Goal: Task Accomplishment & Management: Manage account settings

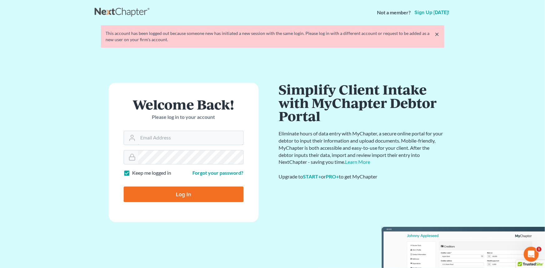
type input "[EMAIL_ADDRESS][DOMAIN_NAME]"
click at [163, 191] on input "Log In" at bounding box center [184, 195] width 120 height 16
type input "Thinking..."
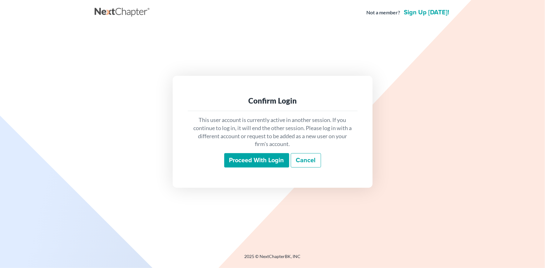
click at [250, 161] on input "Proceed with login" at bounding box center [256, 160] width 65 height 14
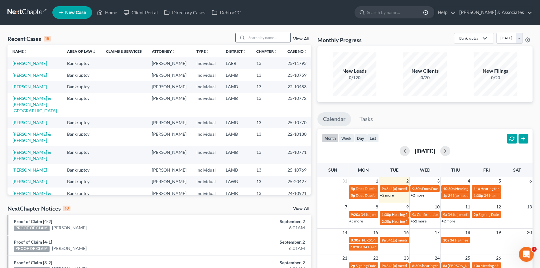
click at [265, 39] on input "search" at bounding box center [269, 37] width 44 height 9
type input "burns"
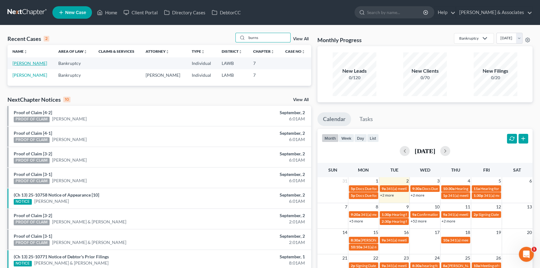
click at [27, 63] on link "[PERSON_NAME]" at bounding box center [29, 63] width 35 height 5
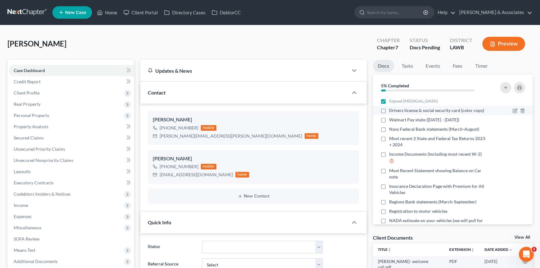
click at [389, 109] on label "Drivers license & social security card (color copy)" at bounding box center [436, 110] width 95 height 6
click at [392, 109] on input "Drivers license & social security card (color copy)" at bounding box center [394, 109] width 4 height 4
checkbox input "true"
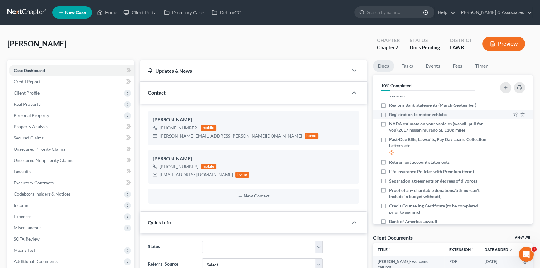
scroll to position [67, 0]
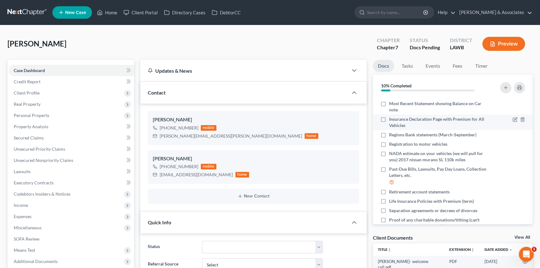
click at [389, 120] on label "Insurance Declaration Page with Premium for All Vehicles" at bounding box center [438, 122] width 98 height 12
click at [392, 120] on input "Insurance Declaration Page with Premium for All Vehicles" at bounding box center [394, 118] width 4 height 4
checkbox input "true"
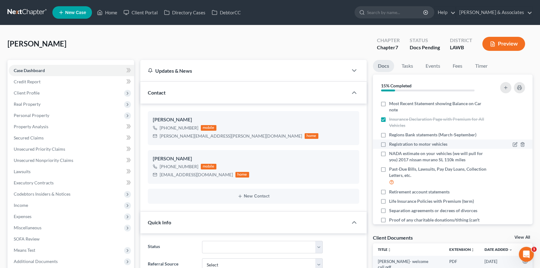
click at [389, 141] on label "Registration to motor vehicles" at bounding box center [418, 144] width 58 height 6
click at [392, 141] on input "Registration to motor vehicles" at bounding box center [394, 143] width 4 height 4
checkbox input "true"
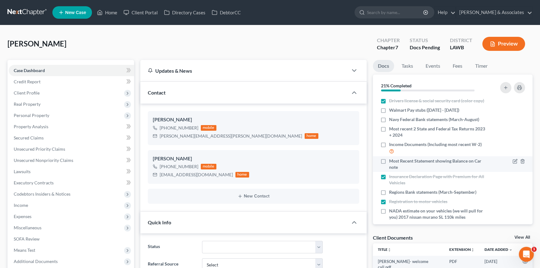
scroll to position [0, 0]
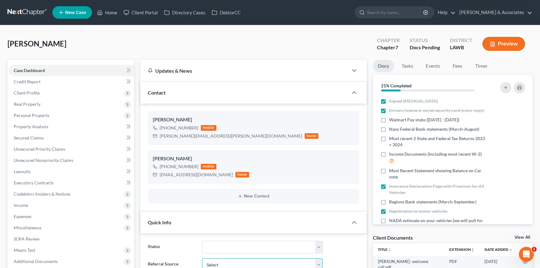
click at [232, 265] on select "Select Word Of Mouth Previous Clients Direct Mail Website Google Search Modern …" at bounding box center [262, 264] width 121 height 12
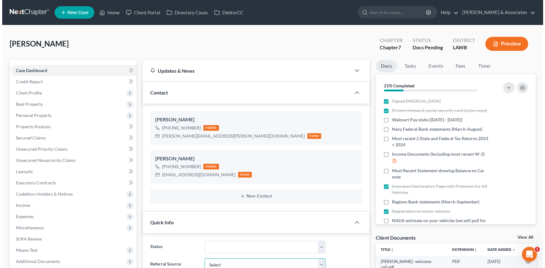
scroll to position [2, 0]
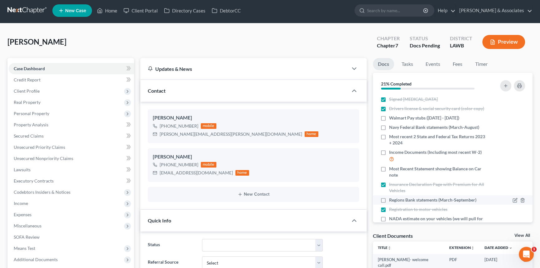
click at [389, 201] on label "Regions Bank statements (March-September)" at bounding box center [432, 200] width 87 height 6
click at [392, 201] on input "Regions Bank statements (March-September)" at bounding box center [394, 199] width 4 height 4
checkbox input "true"
click at [513, 199] on icon "button" at bounding box center [515, 200] width 5 height 5
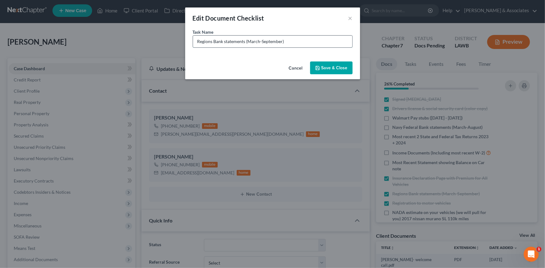
drag, startPoint x: 305, startPoint y: 42, endPoint x: 262, endPoint y: 47, distance: 44.0
click at [262, 47] on input "Regions Bank statements (March-September)" at bounding box center [272, 42] width 159 height 12
type input "Regions Bank statements (March-August)"
click at [331, 71] on button "Save & Close" at bounding box center [331, 67] width 42 height 13
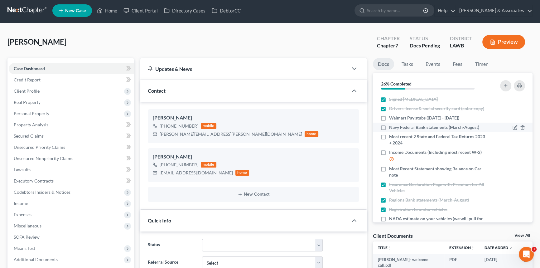
click at [389, 127] on label "Navy Federal Bank statements (March-August)" at bounding box center [434, 127] width 90 height 6
click at [392, 127] on input "Navy Federal Bank statements (March-August)" at bounding box center [394, 126] width 4 height 4
checkbox input "true"
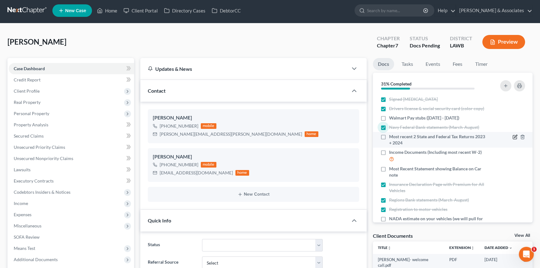
click at [513, 139] on icon "button" at bounding box center [515, 136] width 5 height 5
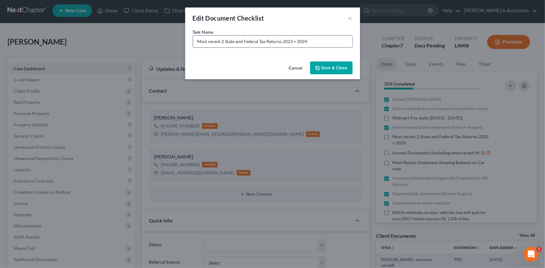
click at [319, 41] on input "Most recent 2 State and Federal Tax Returns 2023 + 2024" at bounding box center [272, 42] width 159 height 12
type input "Most recent 2 State and Federal Tax Returns 2023 + 2024 - MISSING 2024 STATE + …"
click at [336, 70] on button "Save & Close" at bounding box center [331, 67] width 42 height 13
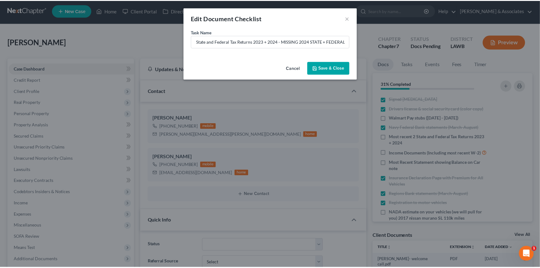
scroll to position [0, 0]
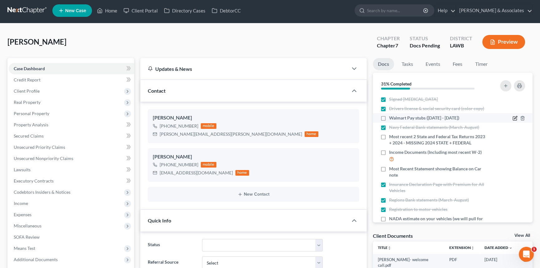
click at [513, 118] on icon "button" at bounding box center [515, 118] width 5 height 5
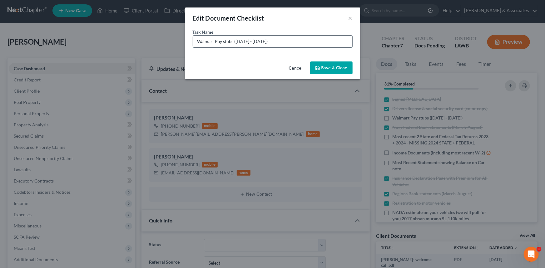
click at [311, 40] on input "Walmart Pay stubs ([DATE] - [DATE])" at bounding box center [272, 42] width 159 height 12
click at [349, 18] on button "×" at bounding box center [350, 17] width 4 height 7
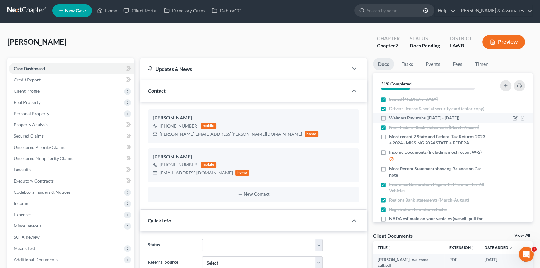
click at [389, 117] on label "Walmart Pay stubs ([DATE] - [DATE])" at bounding box center [424, 118] width 70 height 6
click at [392, 117] on input "Walmart Pay stubs ([DATE] - [DATE])" at bounding box center [394, 117] width 4 height 4
checkbox input "true"
click at [504, 84] on icon "button" at bounding box center [506, 85] width 5 height 5
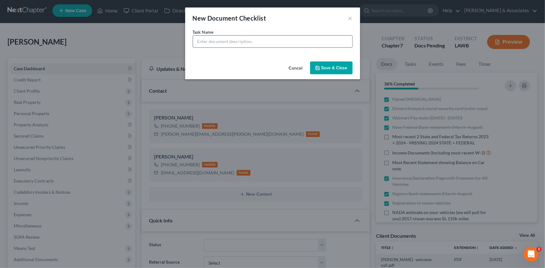
click at [229, 44] on input "text" at bounding box center [272, 42] width 159 height 12
type input "Walmart Pay Stubs ([DATE] - Time of Filing)"
click at [330, 68] on button "Save & Close" at bounding box center [331, 67] width 42 height 13
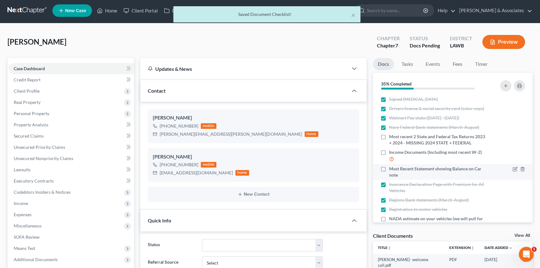
click at [383, 176] on div "Most Recent Statement showing Balance on Car note" at bounding box center [434, 172] width 107 height 12
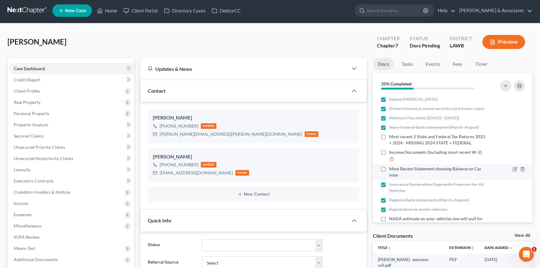
click at [389, 169] on label "Most Recent Statement showing Balance on Car note" at bounding box center [438, 172] width 98 height 12
click at [392, 169] on input "Most Recent Statement showing Balance on Car note" at bounding box center [394, 168] width 4 height 4
checkbox input "true"
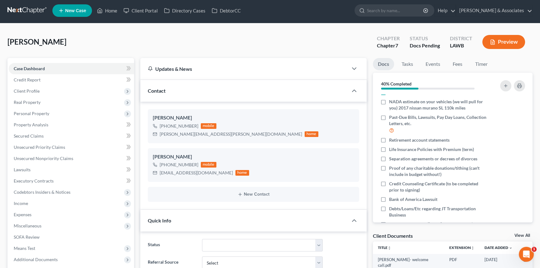
scroll to position [125, 0]
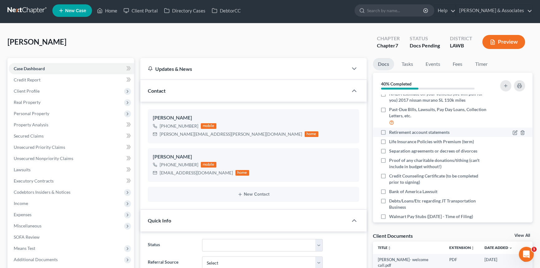
click at [389, 131] on label "Retirement account statements" at bounding box center [419, 132] width 61 height 6
click at [392, 131] on input "Retirement account statements" at bounding box center [394, 131] width 4 height 4
checkbox input "true"
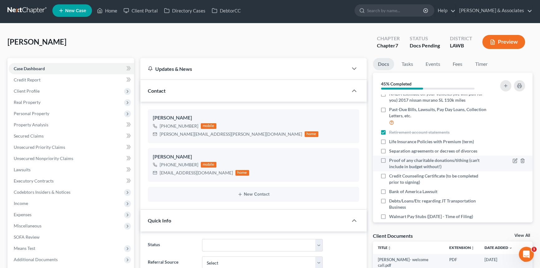
scroll to position [133, 0]
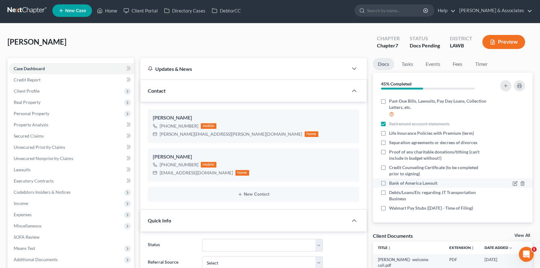
click at [389, 181] on label "Bank of America Lawsuit" at bounding box center [413, 183] width 48 height 6
click at [392, 181] on input "Bank of America Lawsuit" at bounding box center [394, 182] width 4 height 4
checkbox input "true"
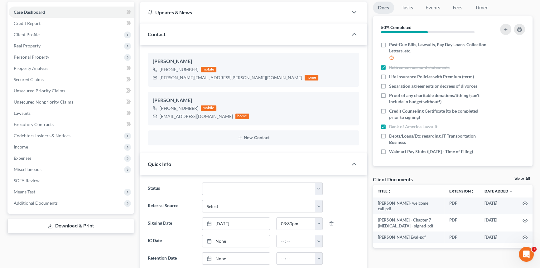
scroll to position [59, 0]
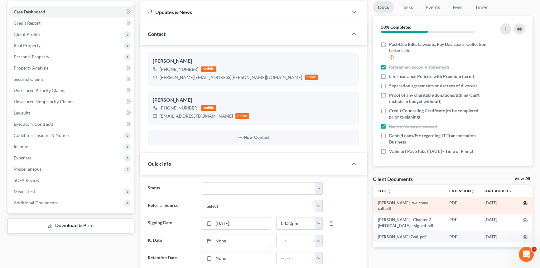
click at [523, 202] on icon "button" at bounding box center [525, 203] width 5 height 5
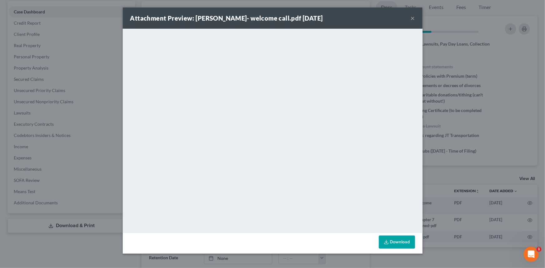
click at [410, 19] on button "×" at bounding box center [412, 17] width 4 height 7
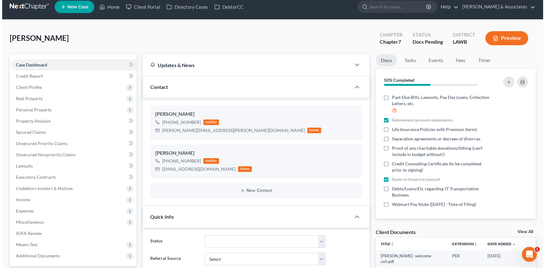
scroll to position [0, 0]
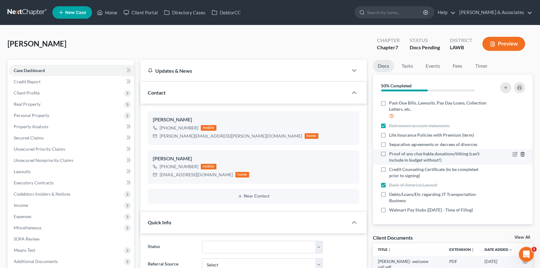
click at [521, 155] on icon "button" at bounding box center [522, 154] width 3 height 4
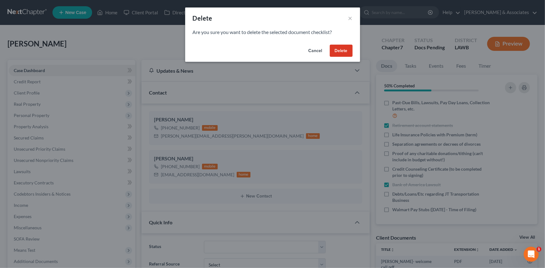
click at [351, 50] on button "Delete" at bounding box center [341, 51] width 23 height 12
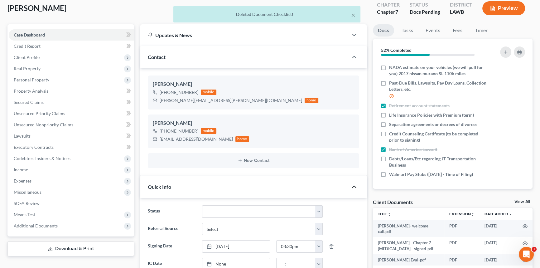
scroll to position [85, 0]
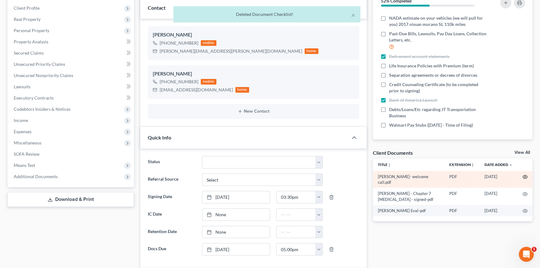
click at [525, 176] on circle "button" at bounding box center [525, 176] width 1 height 1
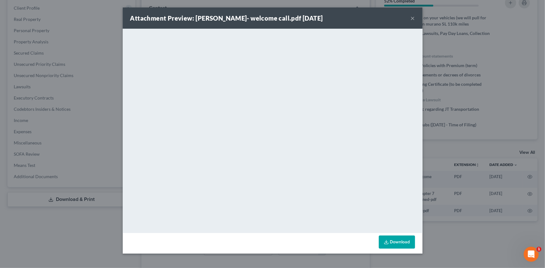
click at [412, 21] on button "×" at bounding box center [412, 17] width 4 height 7
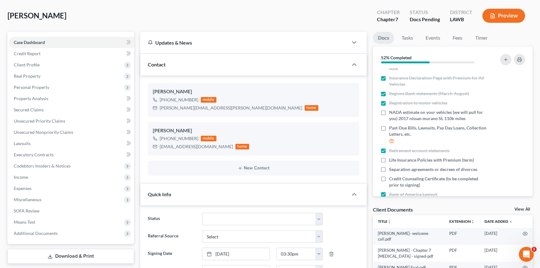
scroll to position [61, 0]
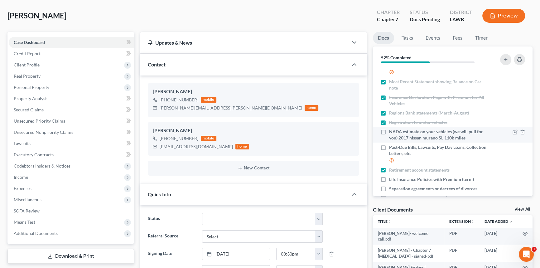
click at [389, 131] on label "NADA estimate on your vehicles (we will pull for you) 2017 nissan murano SL 110…" at bounding box center [438, 135] width 98 height 12
click at [392, 131] on input "NADA estimate on your vehicles (we will pull for you) 2017 nissan murano SL 110…" at bounding box center [394, 131] width 4 height 4
checkbox input "true"
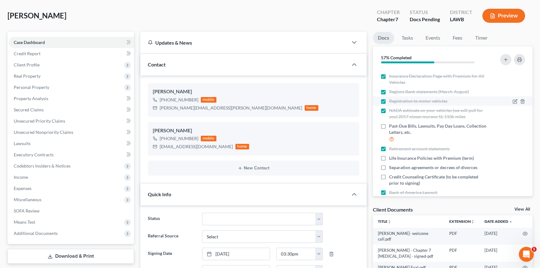
scroll to position [118, 0]
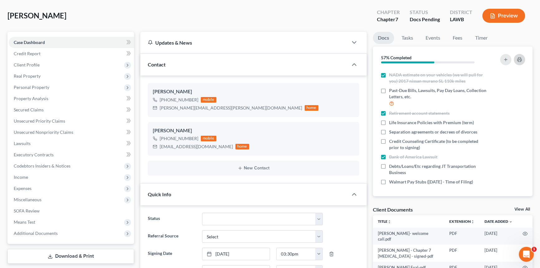
click at [519, 60] on rect "button" at bounding box center [520, 61] width 2 height 2
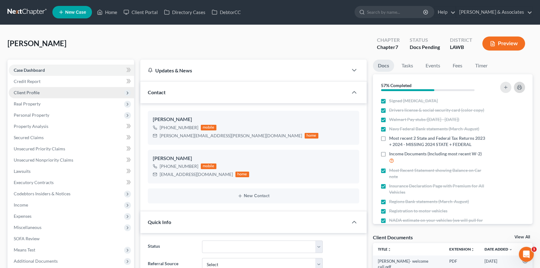
scroll to position [0, 0]
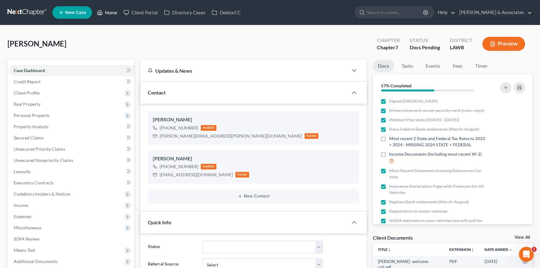
click at [111, 16] on link "Home" at bounding box center [107, 12] width 27 height 11
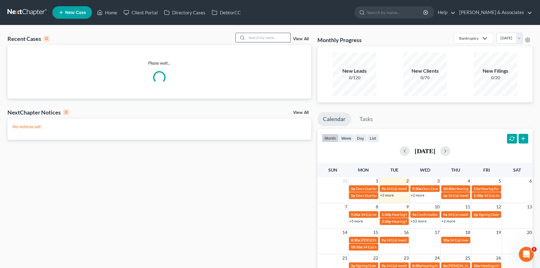
click at [261, 39] on input "search" at bounding box center [269, 37] width 44 height 9
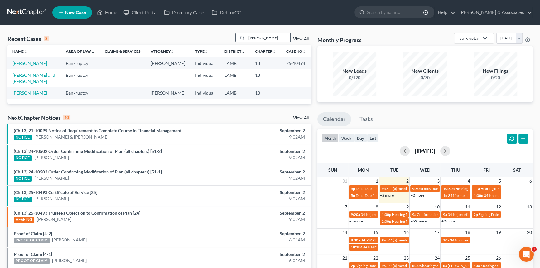
click at [268, 37] on input "jarreau" at bounding box center [269, 37] width 44 height 9
type input "wilson"
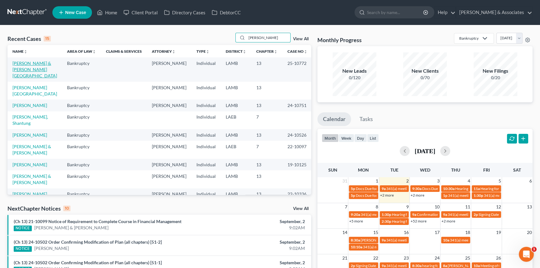
click at [26, 68] on link "[PERSON_NAME] & [PERSON_NAME][GEOGRAPHIC_DATA]" at bounding box center [34, 70] width 45 height 18
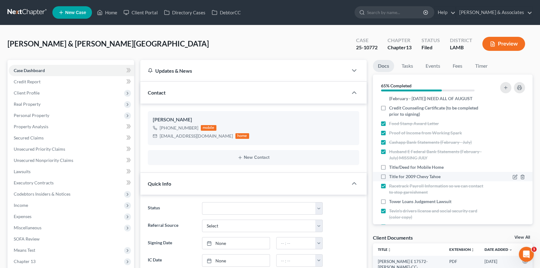
scroll to position [136, 0]
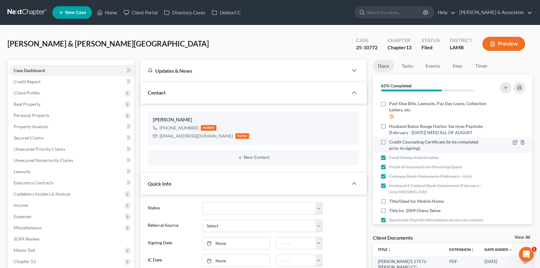
click at [389, 142] on label "Credit Counseling Certificate (to be completed prior to signing)" at bounding box center [438, 145] width 98 height 12
click at [392, 142] on input "Credit Counseling Certificate (to be completed prior to signing)" at bounding box center [394, 141] width 4 height 4
checkbox input "true"
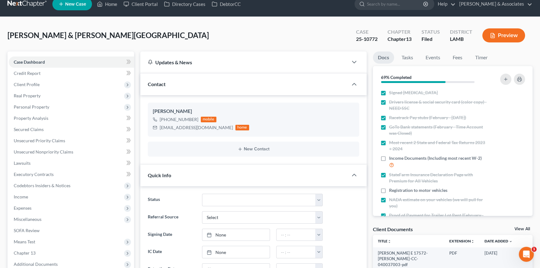
scroll to position [0, 0]
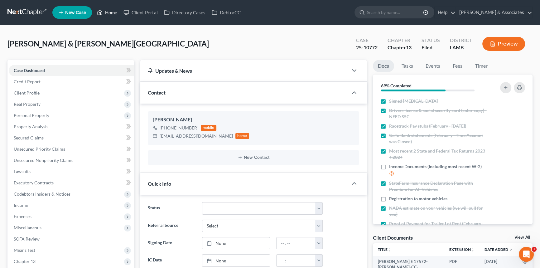
click at [108, 14] on link "Home" at bounding box center [107, 12] width 27 height 11
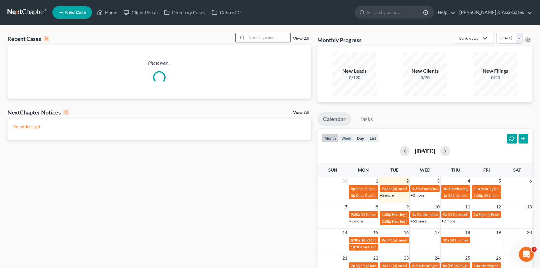
click at [267, 39] on input "search" at bounding box center [269, 37] width 44 height 9
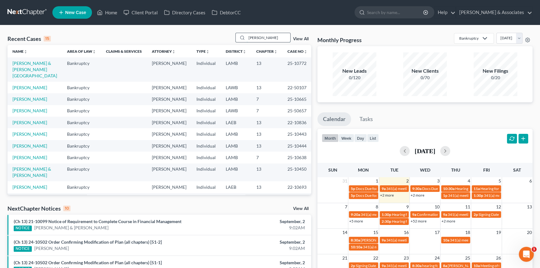
type input "lisa"
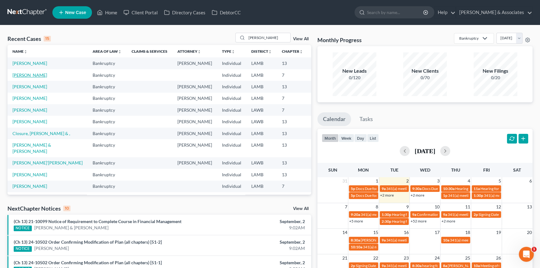
click at [28, 78] on link "[PERSON_NAME]" at bounding box center [29, 74] width 35 height 5
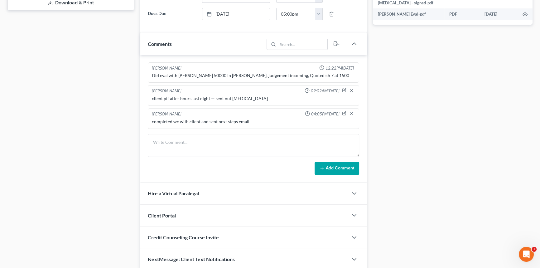
scroll to position [306, 0]
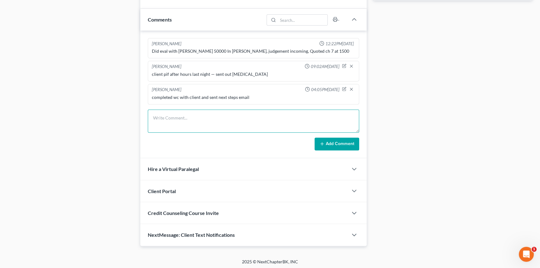
click at [196, 112] on textarea at bounding box center [254, 121] width 212 height 23
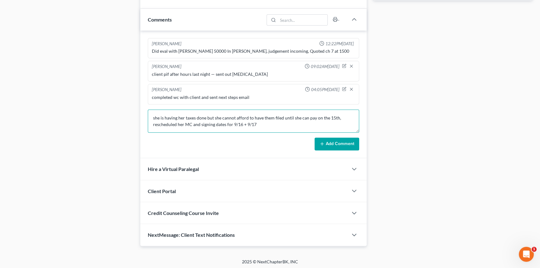
type textarea "she is having her taxes done but she cannot afford to have them filed until she…"
click at [325, 142] on icon at bounding box center [322, 143] width 5 height 5
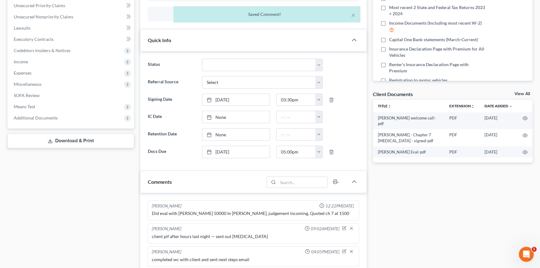
scroll to position [164, 0]
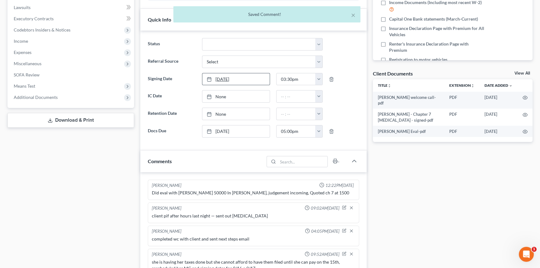
click at [229, 79] on link "9/3/2025" at bounding box center [236, 79] width 67 height 12
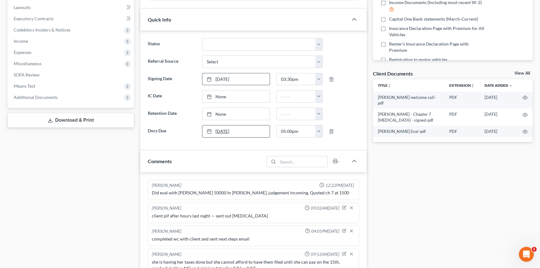
click at [237, 131] on link "[DATE]" at bounding box center [236, 131] width 67 height 12
click at [240, 134] on link "9/15/2025" at bounding box center [236, 131] width 67 height 12
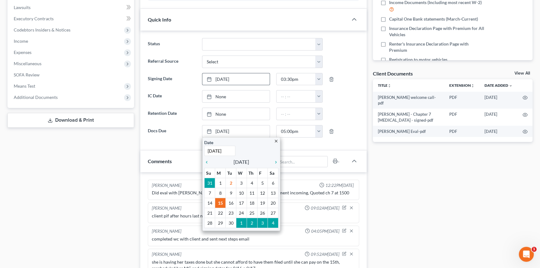
click at [372, 206] on div "Docs Tasks Events Fees Timer 5% Completed Nothing here yet! Signed Retainer Dri…" at bounding box center [453, 156] width 166 height 521
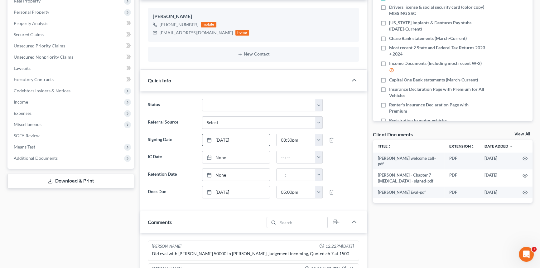
scroll to position [0, 0]
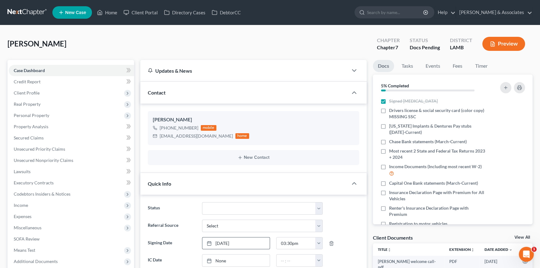
click at [109, 21] on nav "Home New Case Client Portal Directory Cases DebtorCC Diment & Associates amh@di…" at bounding box center [270, 12] width 540 height 25
click at [109, 15] on link "Home" at bounding box center [107, 12] width 27 height 11
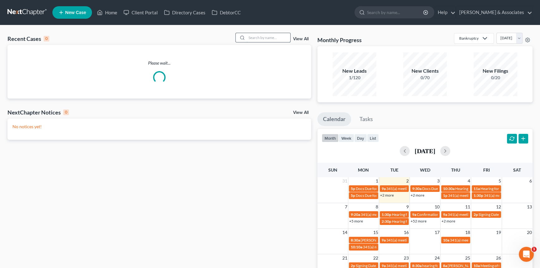
click at [264, 36] on input "search" at bounding box center [269, 37] width 44 height 9
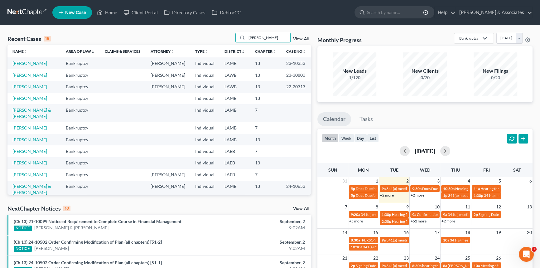
type input "richard"
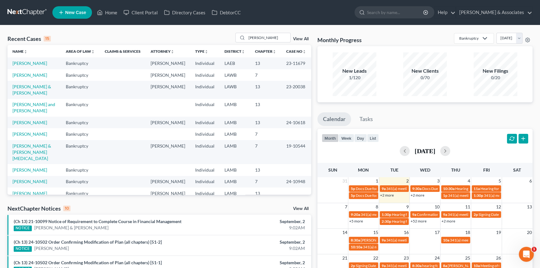
click at [92, 33] on div "Recent Cases 15 richard View All" at bounding box center [159, 39] width 304 height 12
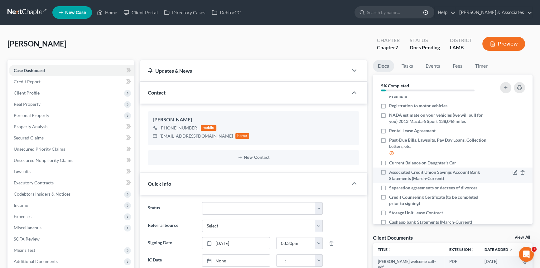
scroll to position [130, 0]
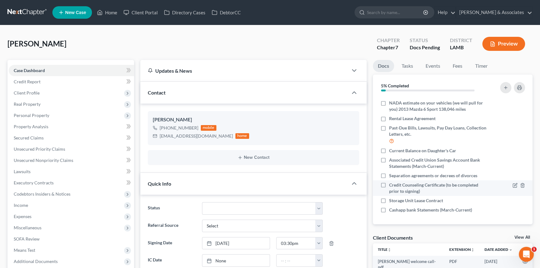
click at [389, 187] on label "Credit Counseling Certificate (to be completed prior to signing)" at bounding box center [438, 188] width 98 height 12
click at [392, 186] on input "Credit Counseling Certificate (to be completed prior to signing)" at bounding box center [394, 184] width 4 height 4
checkbox input "true"
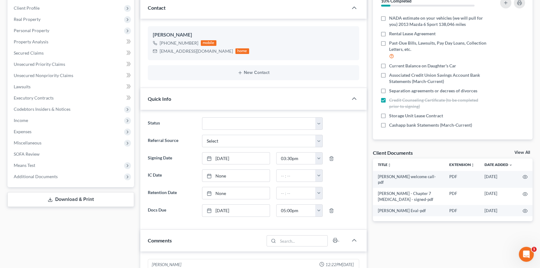
click at [520, 150] on link "View All" at bounding box center [523, 152] width 16 height 4
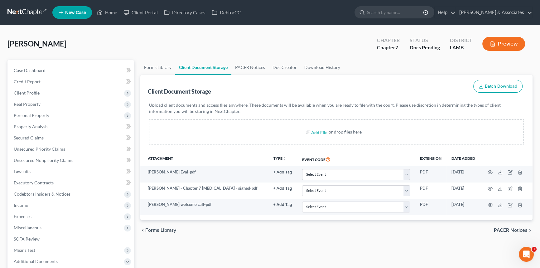
click at [319, 137] on label "Add File" at bounding box center [319, 132] width 17 height 11
click at [320, 131] on input "file" at bounding box center [318, 131] width 15 height 11
type input "C:\fakepath\Toliver, Lisa 17572-LAM-CC-040036386.pdf"
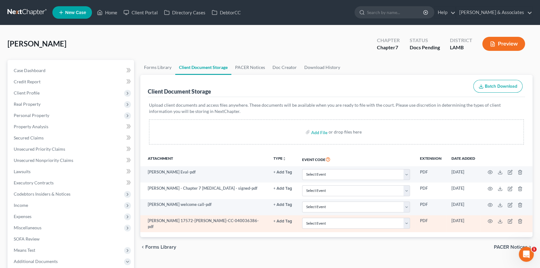
click at [286, 174] on button "+ Add Tag" at bounding box center [283, 172] width 19 height 4
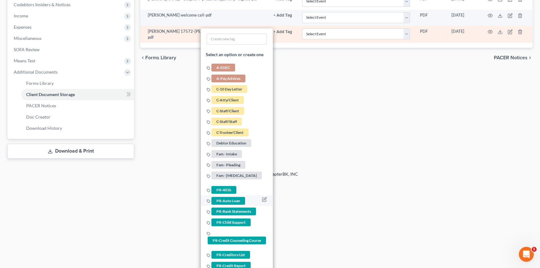
scroll to position [198, 0]
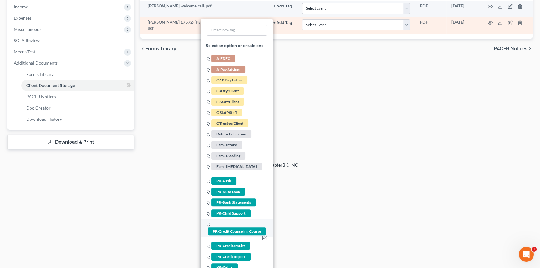
click at [225, 228] on span "PR-Credit Counseling Course" at bounding box center [237, 232] width 58 height 8
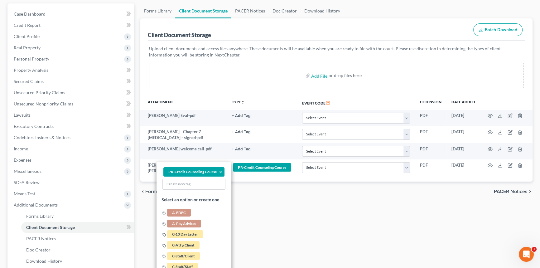
click at [294, 215] on div "Forms Library Client Document Storage PACER Notices Doc Creator Download Histor…" at bounding box center [336, 147] width 399 height 288
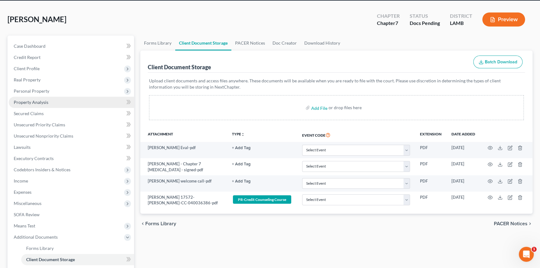
scroll to position [0, 0]
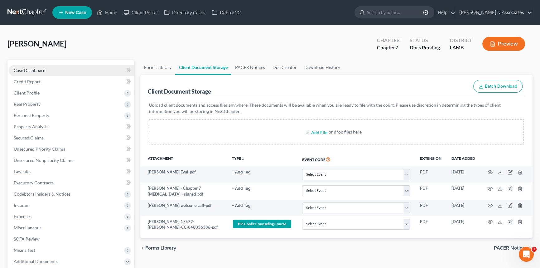
click at [29, 71] on span "Case Dashboard" at bounding box center [30, 70] width 32 height 5
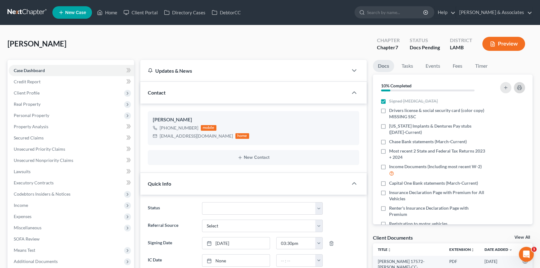
click at [523, 86] on button "button" at bounding box center [519, 87] width 11 height 11
click at [107, 11] on link "Home" at bounding box center [107, 12] width 27 height 11
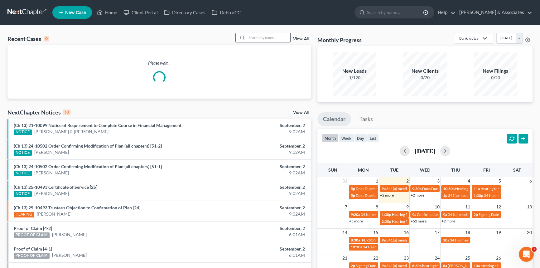
click at [268, 37] on input "search" at bounding box center [269, 37] width 44 height 9
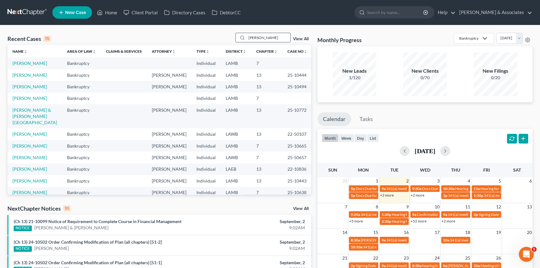
type input "debra"
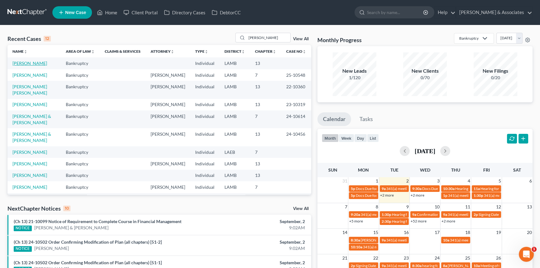
click at [20, 61] on link "[PERSON_NAME]" at bounding box center [29, 63] width 35 height 5
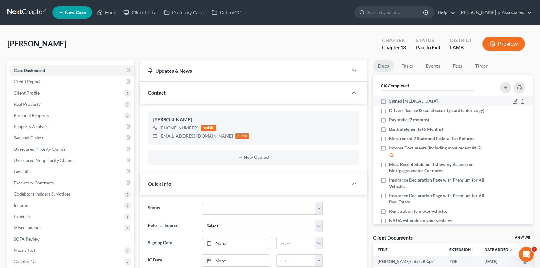
scroll to position [65, 0]
click at [389, 100] on label "Signed [MEDICAL_DATA]" at bounding box center [413, 101] width 49 height 6
click at [392, 100] on input "Signed [MEDICAL_DATA]" at bounding box center [394, 100] width 4 height 4
checkbox input "true"
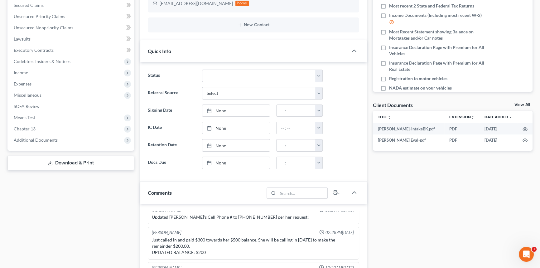
scroll to position [198, 0]
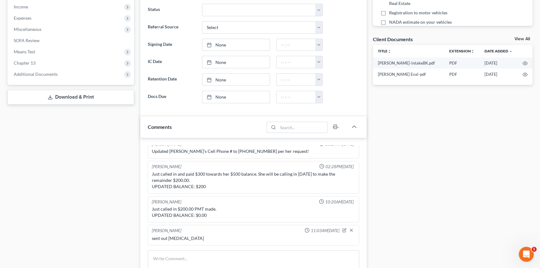
click at [521, 36] on div "Client Documents View All" at bounding box center [453, 40] width 160 height 9
click at [521, 38] on link "View All" at bounding box center [523, 39] width 16 height 4
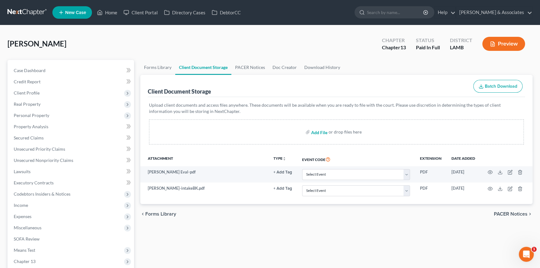
click at [317, 134] on input "file" at bounding box center [318, 131] width 15 height 11
type input "C:\fakepath\Debra Perkins Welcome Call.pdf"
click at [63, 62] on div "Case Dashboard Payments Invoices Payments Payments Credit Report Client Profile…" at bounding box center [70, 200] width 127 height 280
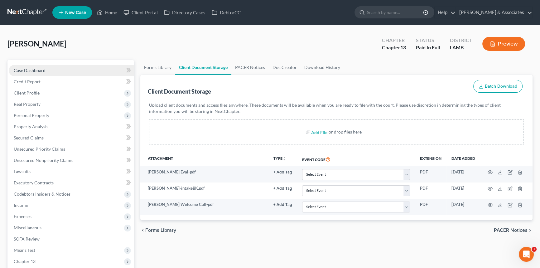
click at [61, 65] on link "Case Dashboard" at bounding box center [71, 70] width 125 height 11
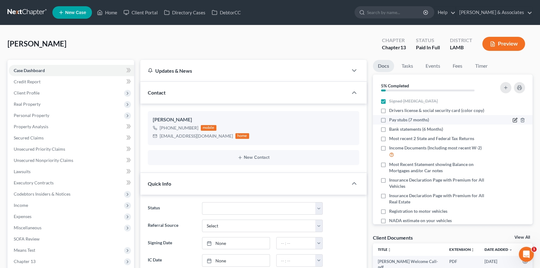
click at [515, 119] on icon "button" at bounding box center [516, 119] width 3 height 3
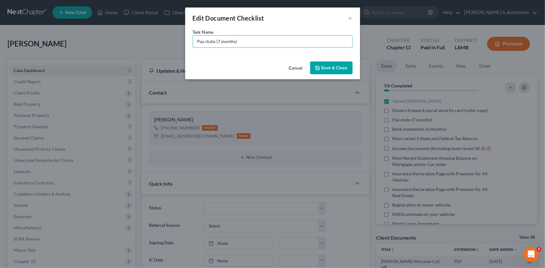
drag, startPoint x: 216, startPoint y: 41, endPoint x: 170, endPoint y: 40, distance: 45.9
click at [170, 40] on div "Edit Document Checklist × Task Name * Pay stubs (7 months) Cancel Save & Close" at bounding box center [272, 134] width 545 height 268
type input "Proof of Income (7 months)"
click at [277, 37] on input "Proof of Income (7 months)" at bounding box center [272, 42] width 159 height 12
click at [303, 62] on button "Cancel" at bounding box center [296, 68] width 24 height 12
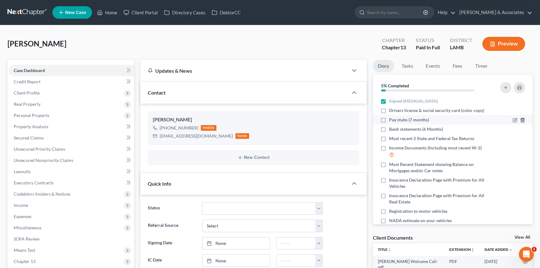
click at [520, 119] on icon "button" at bounding box center [522, 120] width 5 height 5
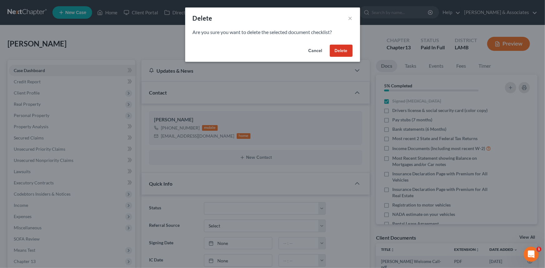
click at [346, 54] on button "Delete" at bounding box center [341, 51] width 23 height 12
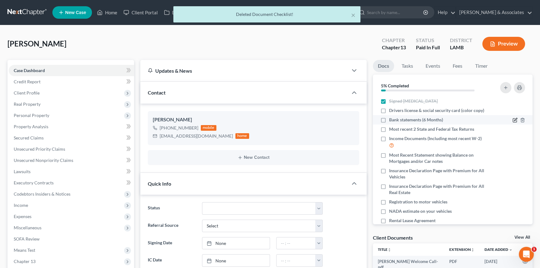
click at [515, 119] on icon "button" at bounding box center [516, 119] width 3 height 3
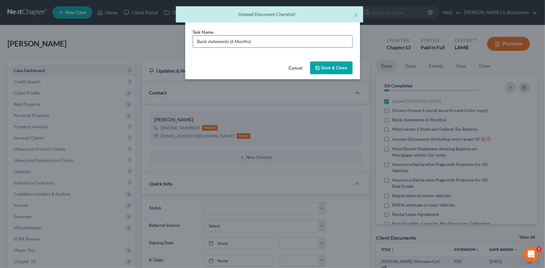
click at [261, 46] on input "Bank statements (6 Months)" at bounding box center [272, 42] width 159 height 12
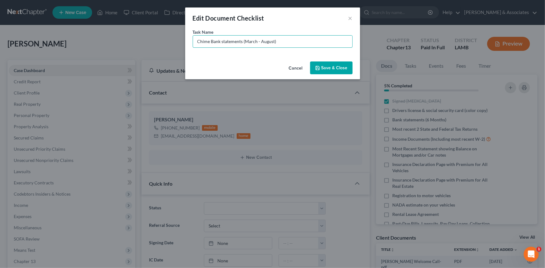
type input "Chime Bank statements (March - August)"
click at [343, 68] on button "Save & Close" at bounding box center [331, 67] width 42 height 13
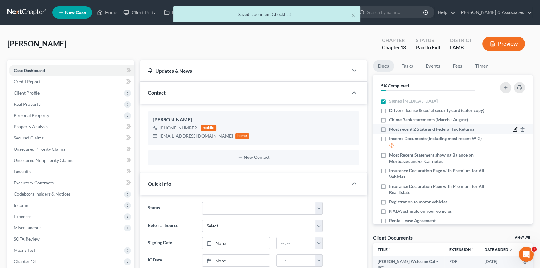
click at [515, 129] on icon "button" at bounding box center [516, 129] width 3 height 3
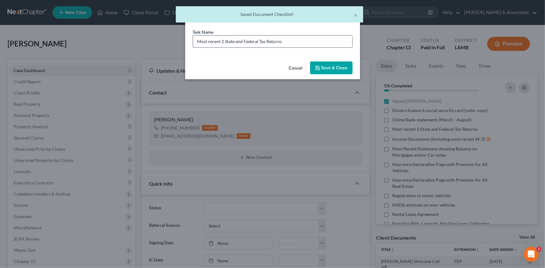
click at [307, 40] on input "Most recent 2 State and Federal Tax Returns" at bounding box center [272, 42] width 159 height 12
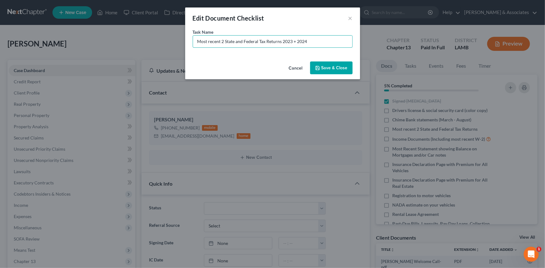
type input "Most recent 2 State and Federal Tax Returns 2023 + 2024"
click at [320, 68] on icon "button" at bounding box center [317, 68] width 5 height 5
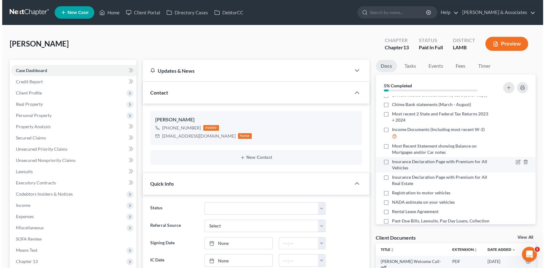
scroll to position [28, 0]
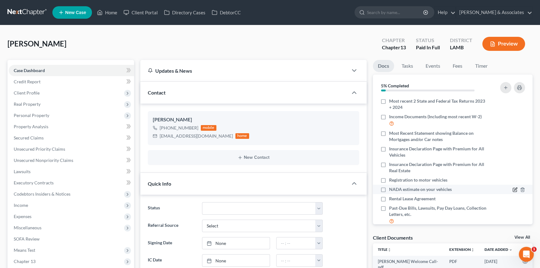
click at [513, 189] on icon "button" at bounding box center [515, 189] width 5 height 5
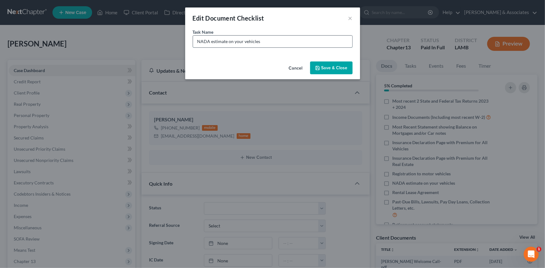
click at [299, 45] on input "NADA estimate on your vehicles" at bounding box center [272, 42] width 159 height 12
type input "NADA estimate on your vehicles (we will pull for you!) 2022 Honda Accord Hybrid…"
click at [328, 62] on button "Save & Close" at bounding box center [331, 67] width 42 height 13
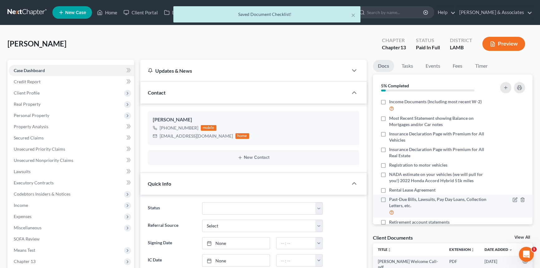
scroll to position [56, 0]
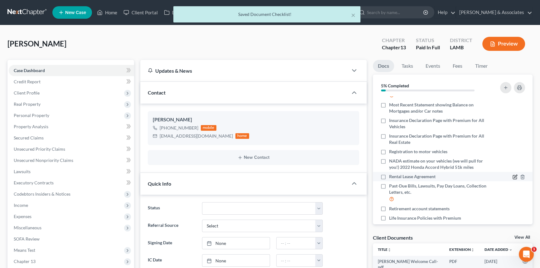
click at [513, 175] on icon "button" at bounding box center [515, 177] width 4 height 4
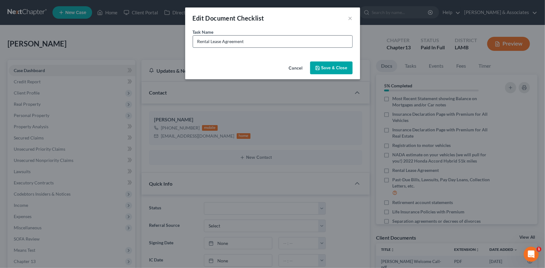
click at [277, 44] on input "Rental Lease Agreement" at bounding box center [272, 42] width 159 height 12
type input "Hancock Whitney Bank Statements (March - Time Account was Closed)"
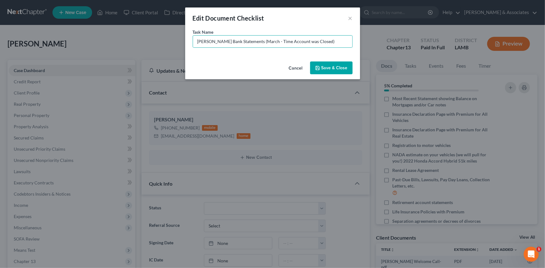
click at [327, 66] on button "Save & Close" at bounding box center [331, 67] width 42 height 13
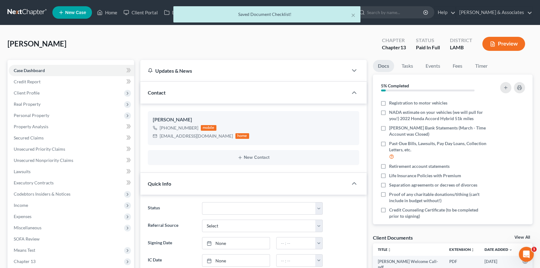
scroll to position [109, 0]
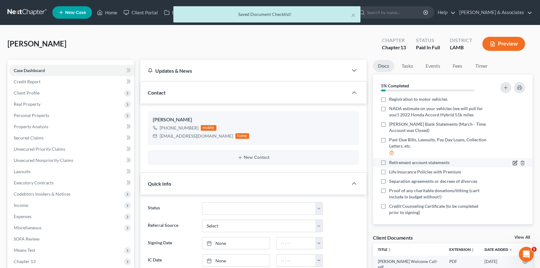
click at [513, 161] on icon "button" at bounding box center [515, 163] width 4 height 4
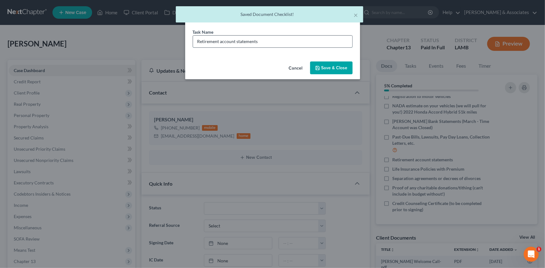
click at [265, 43] on input "Retirement account statements" at bounding box center [272, 42] width 159 height 12
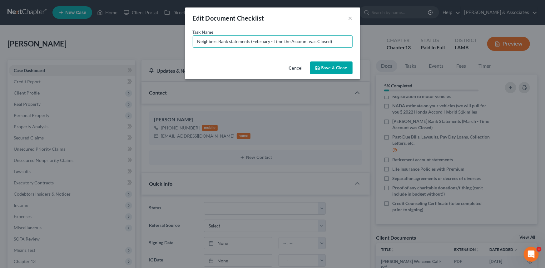
drag, startPoint x: 346, startPoint y: 41, endPoint x: 252, endPoint y: 57, distance: 95.7
click at [252, 57] on div "Task Name * Neighbors Bank statements (February - Time the Account was Closed)" at bounding box center [272, 44] width 175 height 30
type input "Neighbors Bank statements (Time Account was Opened - Current)"
click at [330, 57] on div "Task Name * Neighbors Bank statements (Time Account was Opened - Current)" at bounding box center [272, 44] width 175 height 30
click at [331, 61] on button "Save & Close" at bounding box center [331, 67] width 42 height 13
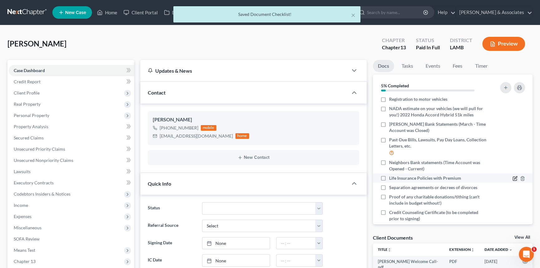
click at [515, 178] on icon "button" at bounding box center [516, 177] width 3 height 3
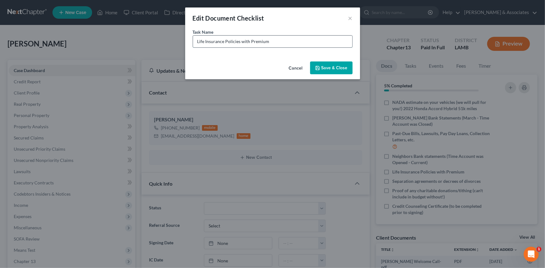
click at [317, 43] on input "Life Insurance Policies with Premium" at bounding box center [272, 42] width 159 height 12
type input "Cashapp Bank Statements (March - August)"
click at [327, 75] on div "Cancel Save & Close" at bounding box center [272, 69] width 175 height 21
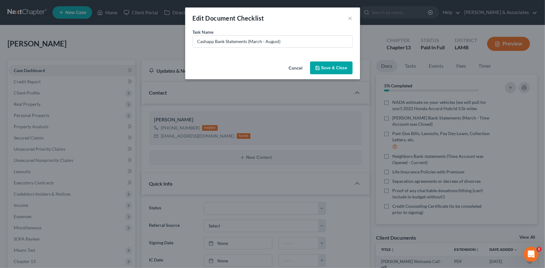
click at [330, 71] on button "Save & Close" at bounding box center [331, 67] width 42 height 13
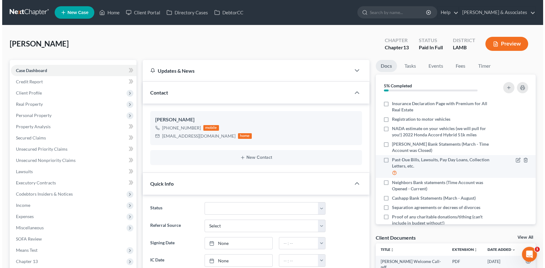
scroll to position [118, 0]
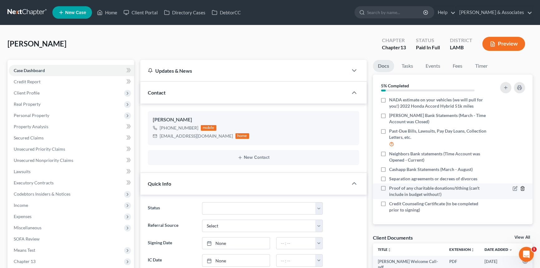
click at [520, 187] on icon "button" at bounding box center [522, 188] width 5 height 5
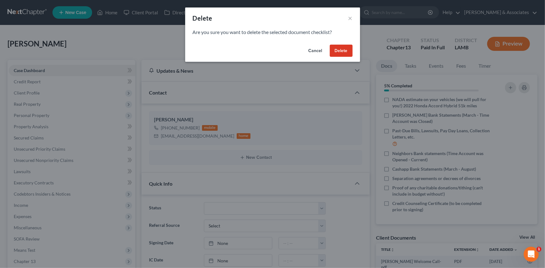
click at [337, 51] on button "Delete" at bounding box center [341, 51] width 23 height 12
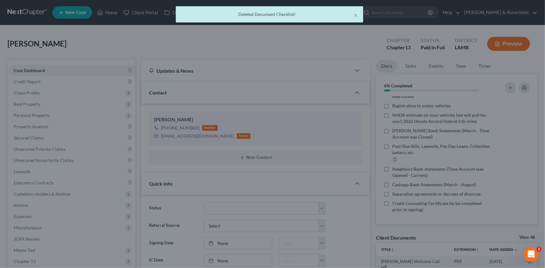
scroll to position [102, 0]
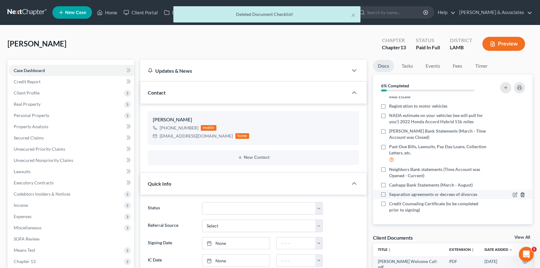
click at [521, 193] on polyline "button" at bounding box center [523, 193] width 4 height 0
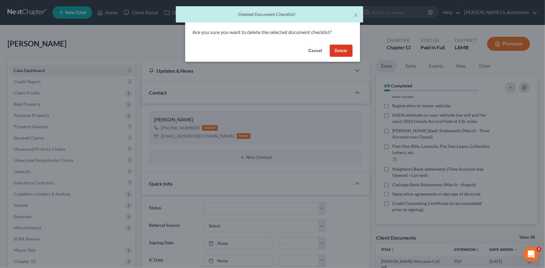
click at [339, 53] on button "Delete" at bounding box center [341, 51] width 23 height 12
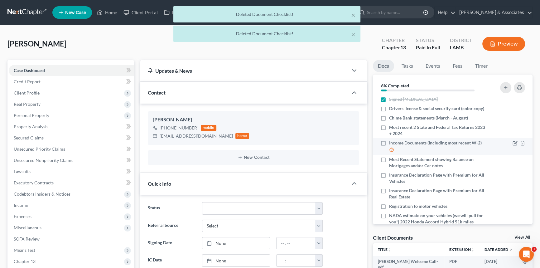
scroll to position [0, 0]
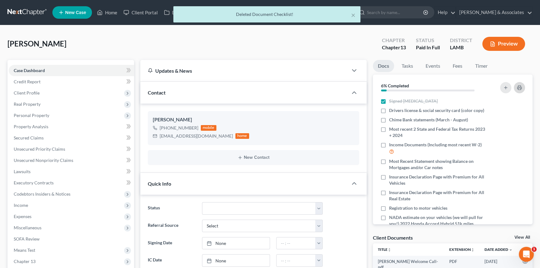
click at [520, 87] on icon "button" at bounding box center [519, 87] width 5 height 5
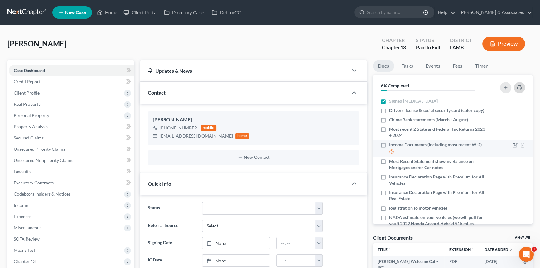
scroll to position [85, 0]
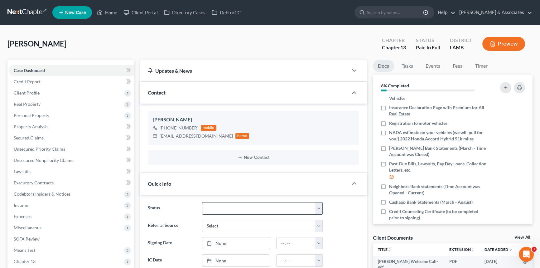
click at [231, 201] on div "Status Amended Plan Needed Awaiting Income Closed Confirmed Discharged Dismisse…" at bounding box center [253, 255] width 227 height 120
click at [229, 203] on select "Amended Plan Needed Awaiting Income Closed Confirmed Discharged Dismissed Docs …" at bounding box center [262, 208] width 121 height 12
select select "6"
click at [202, 202] on select "Amended Plan Needed Awaiting Income Closed Confirmed Discharged Dismissed Docs …" at bounding box center [262, 208] width 121 height 12
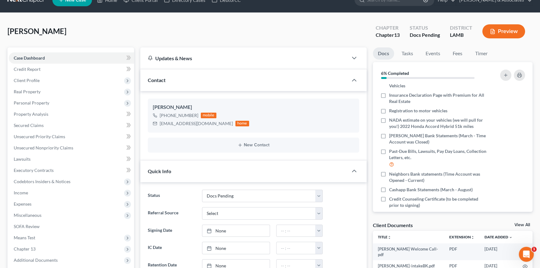
scroll to position [0, 0]
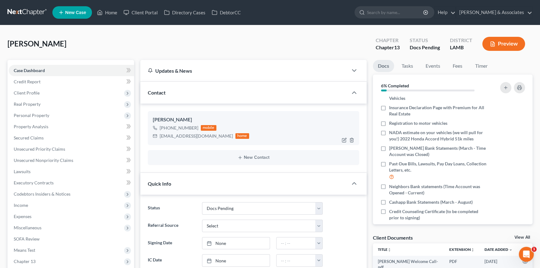
click at [174, 139] on div "shayperkins.dp@gmail.com home" at bounding box center [201, 136] width 96 height 8
click at [177, 134] on div "[EMAIL_ADDRESS][DOMAIN_NAME]" at bounding box center [196, 136] width 73 height 6
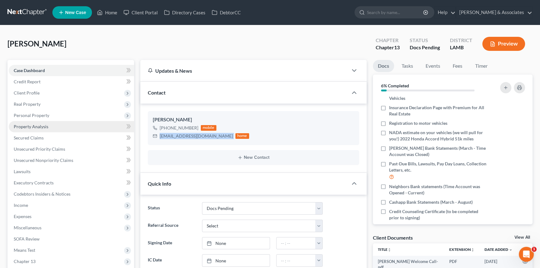
copy div "[EMAIL_ADDRESS][DOMAIN_NAME]"
click at [224, 243] on link "None" at bounding box center [236, 243] width 67 height 12
type input "[DATE]"
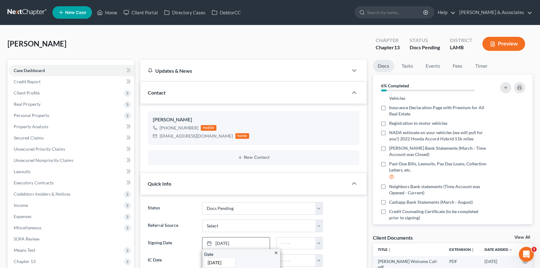
scroll to position [113, 0]
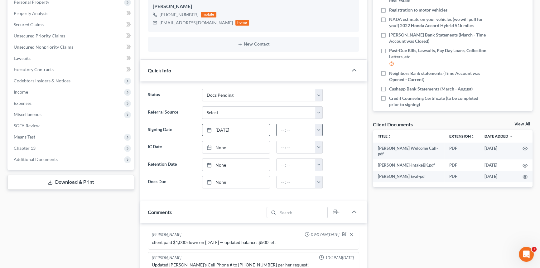
click at [319, 125] on button "button" at bounding box center [318, 130] width 7 height 12
click at [339, 144] on link "3:00pm" at bounding box center [333, 146] width 35 height 11
type input "3:00pm"
type input "[DATE]"
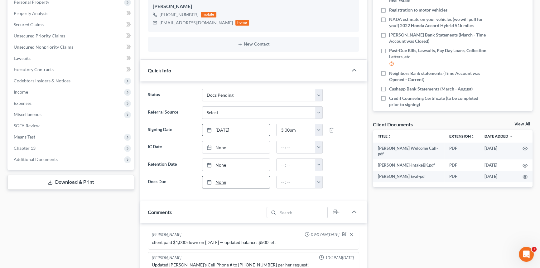
click at [240, 181] on link "None" at bounding box center [236, 182] width 67 height 12
click at [317, 180] on button "button" at bounding box center [318, 182] width 7 height 12
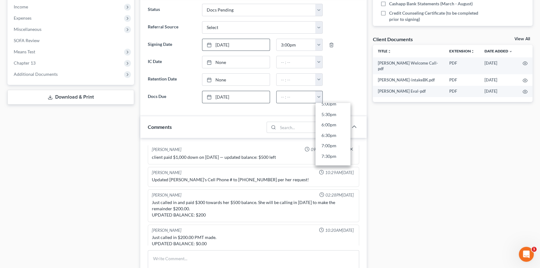
scroll to position [360, 0]
click at [334, 105] on link "5:00pm" at bounding box center [333, 106] width 35 height 11
type input "5:00pm"
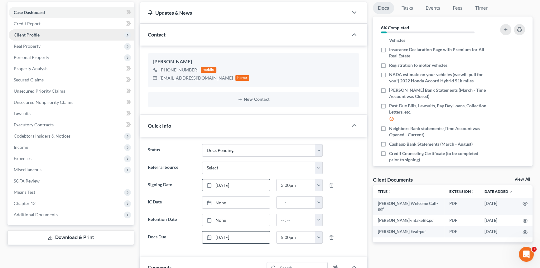
scroll to position [0, 0]
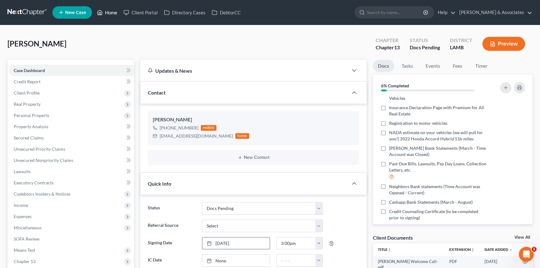
click at [119, 7] on link "Home" at bounding box center [107, 12] width 27 height 11
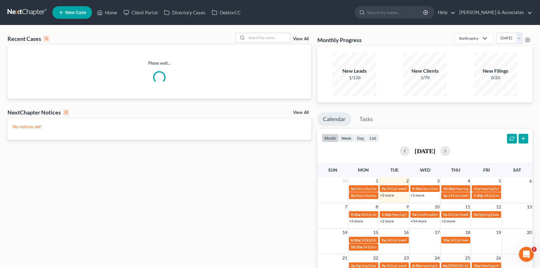
drag, startPoint x: 149, startPoint y: 142, endPoint x: 162, endPoint y: 154, distance: 17.7
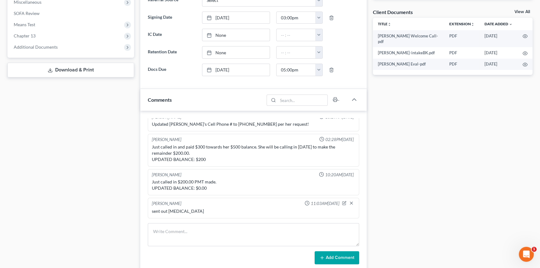
scroll to position [227, 0]
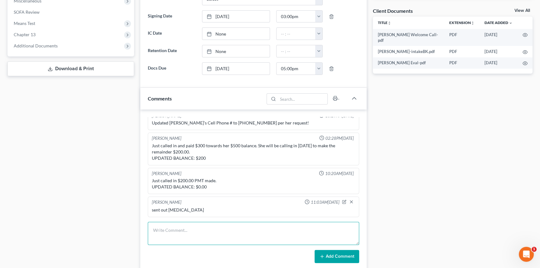
click at [179, 222] on textarea at bounding box center [254, 233] width 212 height 23
type textarea "WC completed, sent client next steps email, in office day set for next week 9/10"
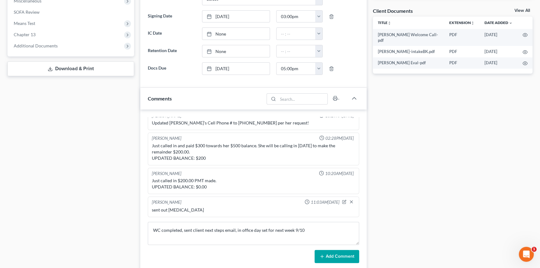
click at [348, 251] on button "Add Comment" at bounding box center [337, 256] width 45 height 13
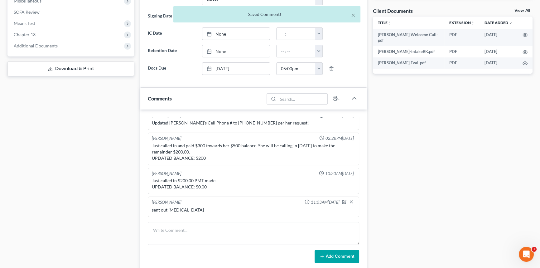
scroll to position [88, 0]
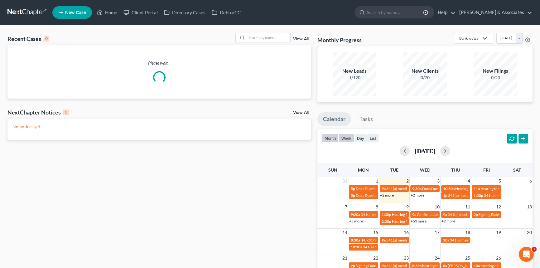
click at [349, 138] on button "week" at bounding box center [347, 138] width 16 height 8
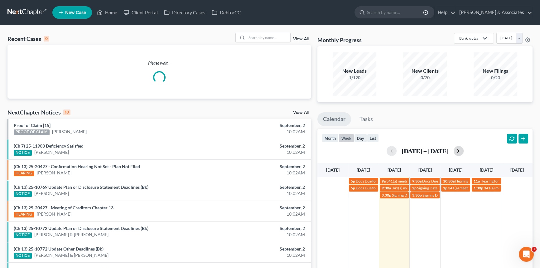
click at [464, 150] on button "button" at bounding box center [459, 151] width 10 height 10
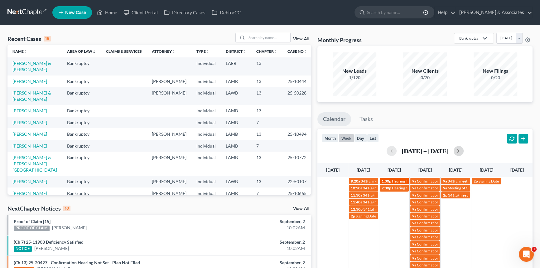
click at [398, 180] on span "Hearing for [PERSON_NAME]" at bounding box center [416, 181] width 49 height 5
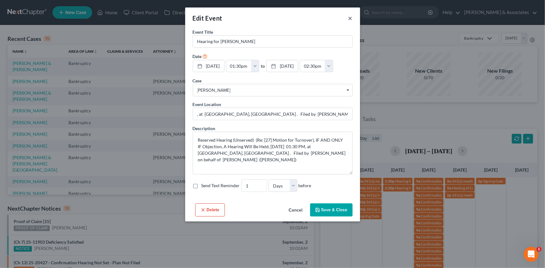
click at [349, 21] on button "×" at bounding box center [350, 17] width 4 height 7
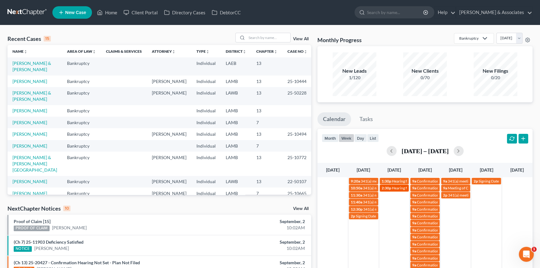
click at [393, 188] on span "Hearing for [PERSON_NAME]" at bounding box center [416, 188] width 49 height 5
select select "Days"
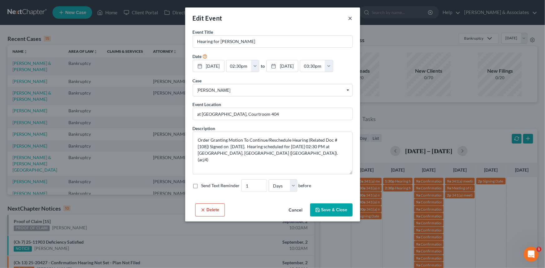
click at [349, 17] on button "×" at bounding box center [350, 17] width 4 height 7
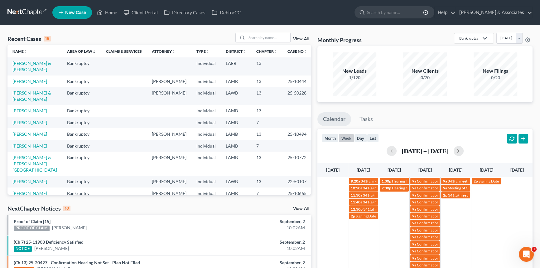
scroll to position [85, 0]
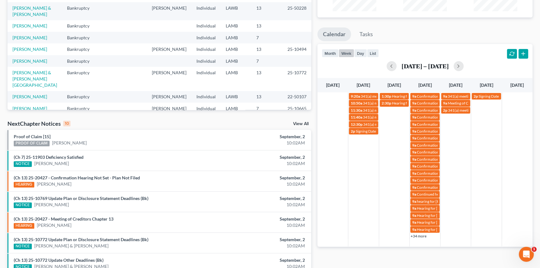
click at [421, 235] on link "+34 more" at bounding box center [419, 236] width 16 height 5
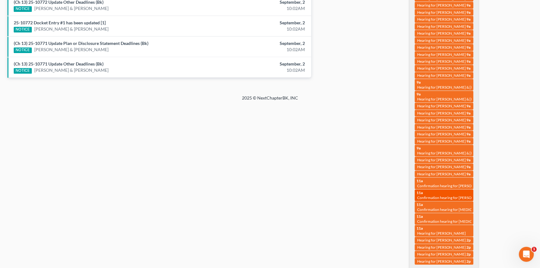
scroll to position [343, 0]
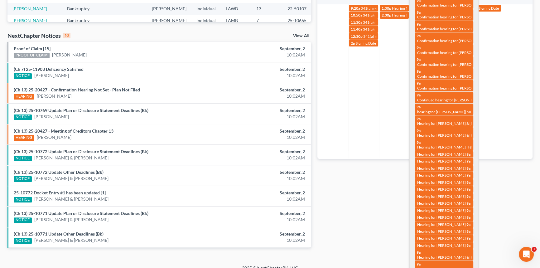
click at [394, 213] on div "Monthly Progress Bankruptcy Bankruptcy Business Formation and Planning Collecti…" at bounding box center [426, 59] width 222 height 398
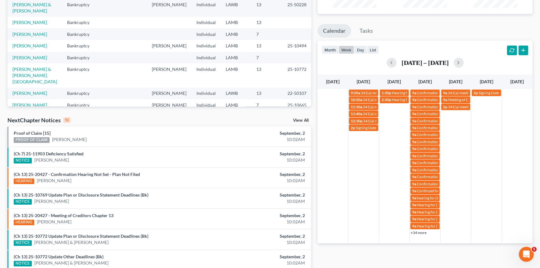
scroll to position [116, 0]
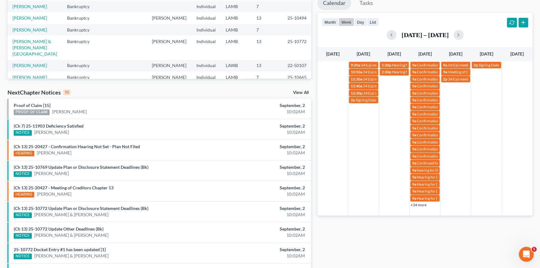
click at [418, 203] on link "+34 more" at bounding box center [419, 205] width 16 height 5
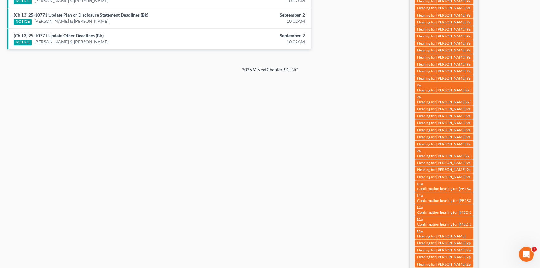
scroll to position [374, 0]
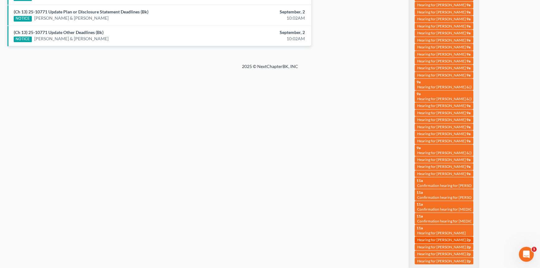
click at [445, 238] on span "Hearing for [PERSON_NAME]" at bounding box center [442, 239] width 49 height 5
select select "Days"
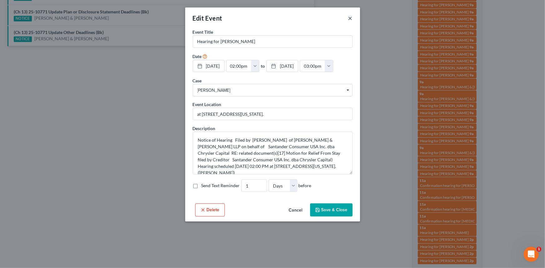
click at [349, 17] on button "×" at bounding box center [350, 17] width 4 height 7
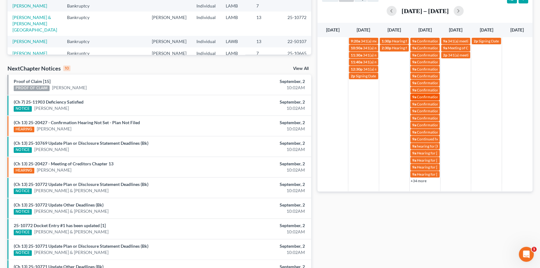
scroll to position [66, 0]
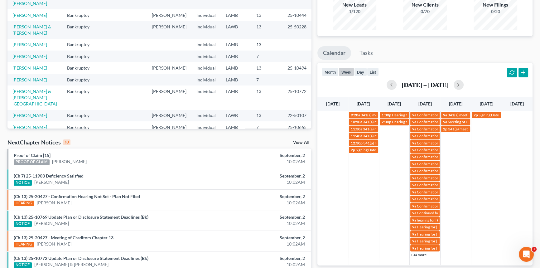
click at [417, 256] on link "+34 more" at bounding box center [419, 254] width 16 height 5
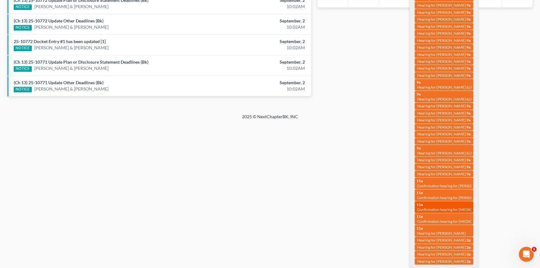
scroll to position [325, 0]
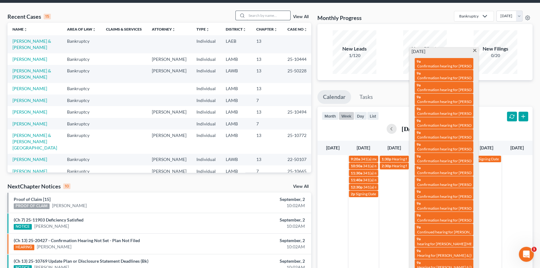
scroll to position [12, 0]
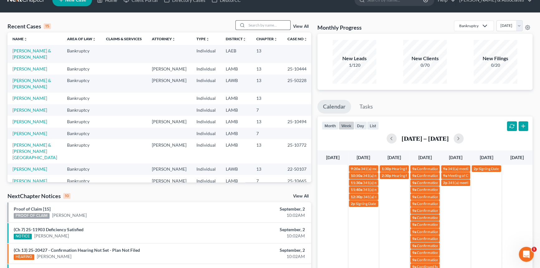
click at [261, 25] on input "search" at bounding box center [269, 25] width 44 height 9
type input "[PERSON_NAME]"
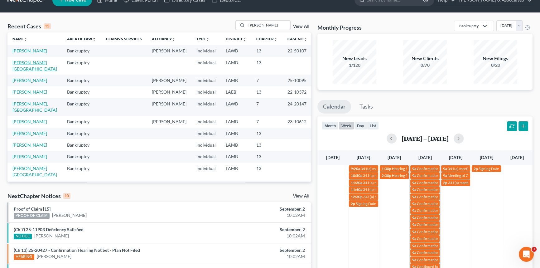
click at [34, 70] on link "[PERSON_NAME][GEOGRAPHIC_DATA]" at bounding box center [34, 66] width 45 height 12
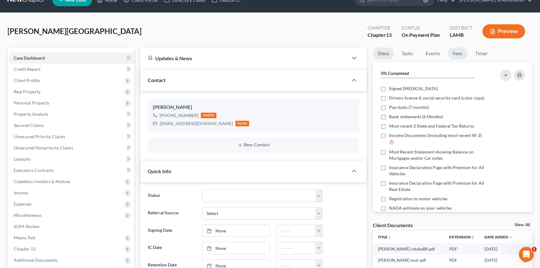
click at [452, 54] on link "Fees" at bounding box center [458, 53] width 20 height 12
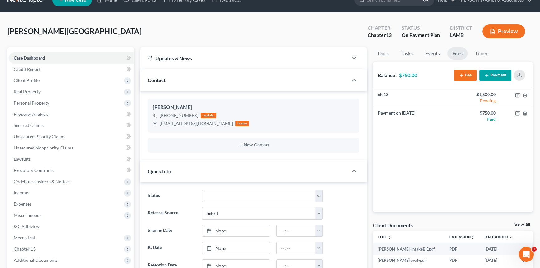
click at [496, 75] on button "Payment" at bounding box center [496, 76] width 32 height 12
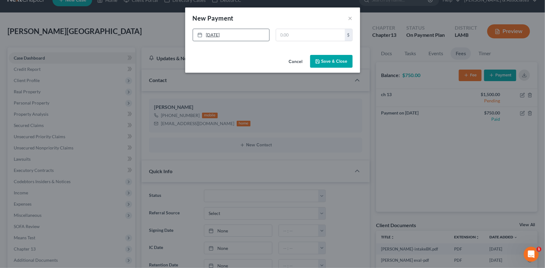
click at [231, 39] on link "[DATE]" at bounding box center [231, 35] width 76 height 12
click at [294, 37] on input "text" at bounding box center [310, 35] width 69 height 12
type input "750"
click at [346, 61] on button "Save & Close" at bounding box center [331, 61] width 42 height 13
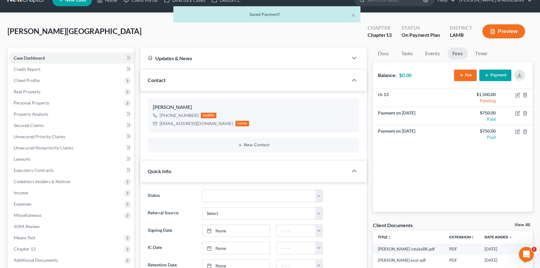
click at [257, 181] on div "Quick Info" at bounding box center [244, 171] width 208 height 22
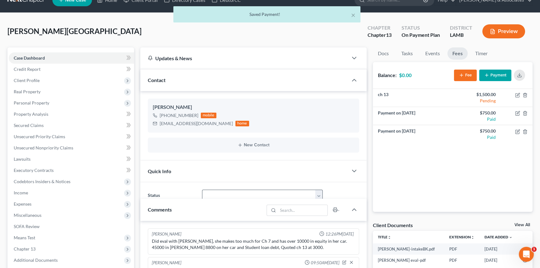
click at [250, 199] on div "Comments" at bounding box center [202, 210] width 124 height 22
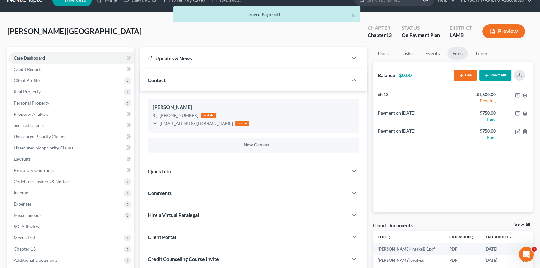
click at [267, 166] on div "Quick Info" at bounding box center [244, 171] width 208 height 22
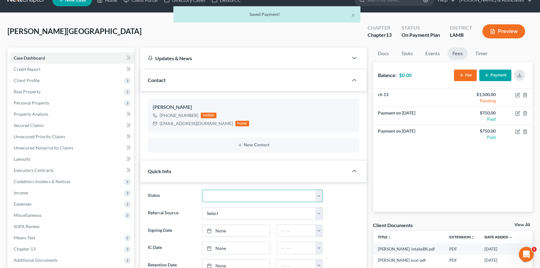
click at [227, 193] on select "Amended Plan Needed Awaiting Income Closed Confirmed Discharged Dismissed Docs …" at bounding box center [262, 196] width 121 height 12
select select "17"
click at [202, 190] on select "Amended Plan Needed Awaiting Income Closed Confirmed Discharged Dismissed Docs …" at bounding box center [262, 196] width 121 height 12
click at [247, 163] on div "Quick Info" at bounding box center [244, 171] width 208 height 22
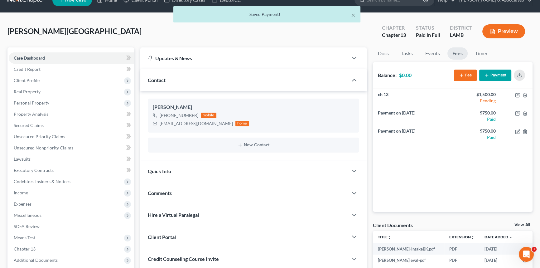
click at [243, 164] on div "Quick Info" at bounding box center [244, 171] width 208 height 22
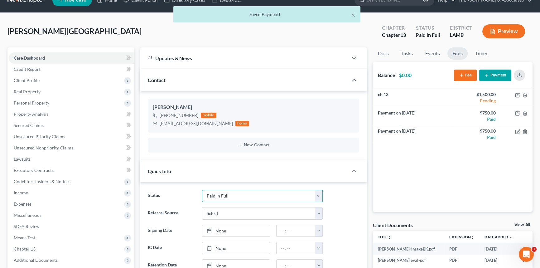
click at [230, 198] on select "Amended Plan Needed Awaiting Income Closed Confirmed Discharged Dismissed Docs …" at bounding box center [262, 196] width 121 height 12
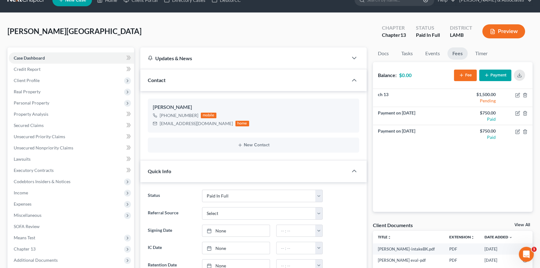
click at [383, 162] on div "ch 13 $1,500.00 Pending Payment on [DATE] $750.00 Paid Payment on [DATE] $750.0…" at bounding box center [453, 150] width 160 height 123
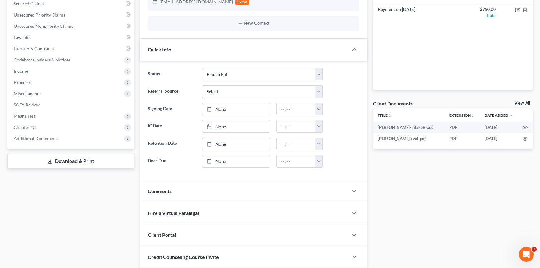
scroll to position [178, 0]
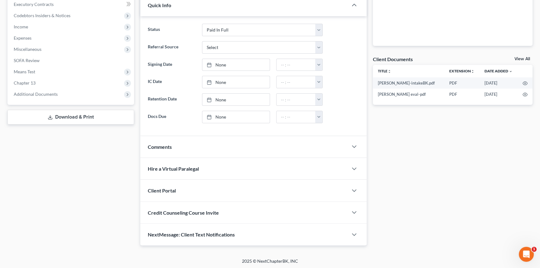
click at [220, 143] on div "Comments" at bounding box center [244, 147] width 208 height 22
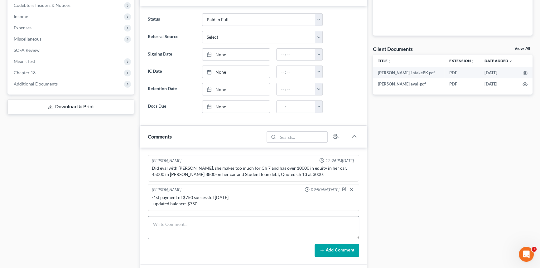
scroll to position [235, 0]
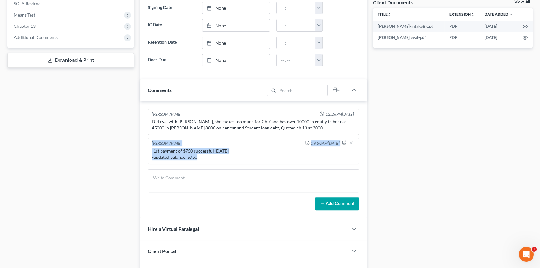
drag, startPoint x: 197, startPoint y: 157, endPoint x: 147, endPoint y: 145, distance: 51.9
click at [147, 145] on div "[PERSON_NAME] 12:26PM[DATE] Did eval with [PERSON_NAME], she makes too much for…" at bounding box center [253, 159] width 227 height 117
click at [161, 162] on div "[PERSON_NAME] 09:50AM[DATE] -1st payment of $750 successful [DATE] ﻿-updated ba…" at bounding box center [254, 151] width 212 height 27
drag, startPoint x: 201, startPoint y: 155, endPoint x: 150, endPoint y: 149, distance: 50.9
click at [150, 149] on div "[PERSON_NAME] 09:50AM[DATE] -1st payment of $750 successful [DATE] ﻿-updated ba…" at bounding box center [254, 151] width 212 height 27
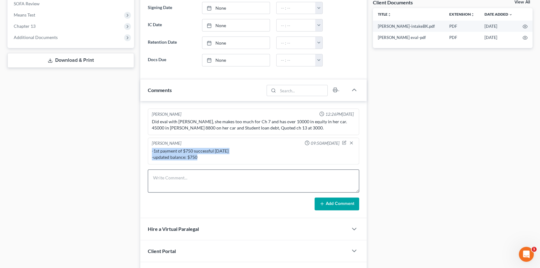
copy div "-1st payment of $750 successful [DATE] ﻿-updated balance: $750"
click at [186, 183] on textarea at bounding box center [254, 180] width 212 height 23
paste textarea "-1st payment of $750 successful [DATE] ﻿-updated balance: $750"
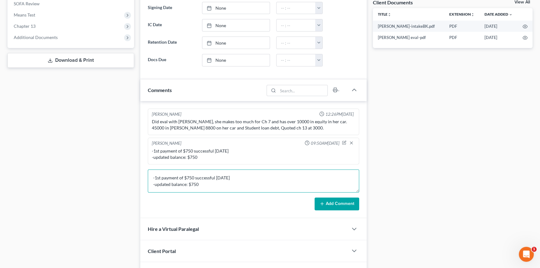
click at [155, 178] on textarea "-1st payment of $750 successful [DATE] ﻿-updated balance: $750" at bounding box center [254, 180] width 212 height 23
click at [222, 175] on textarea "-2nd payment of $750 successful [DATE] ﻿-updated balance: $750" at bounding box center [254, 180] width 212 height 23
click at [219, 172] on textarea "-2nd payment of $750 successful [DATE] ﻿-updated balance: $0 -sent out [MEDICAL…" at bounding box center [254, 180] width 212 height 23
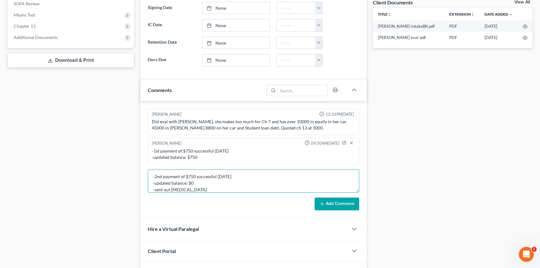
click at [200, 187] on textarea "-2nd payment of $750 successful [DATE] ﻿-updated balance: $0 -sent out [MEDICAL…" at bounding box center [254, 180] width 212 height 23
drag, startPoint x: 199, startPoint y: 181, endPoint x: 125, endPoint y: 166, distance: 75.4
click at [125, 166] on div "Petition Navigation Case Dashboard Payments Invoices Payments Payments Credit R…" at bounding box center [270, 65] width 532 height 481
type textarea "-2nd payment of $750 successful [DATE] ﻿-updated balance: $0 -sent out [MEDICAL…"
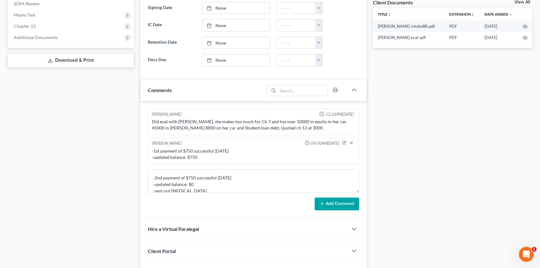
click at [337, 201] on button "Add Comment" at bounding box center [337, 204] width 45 height 13
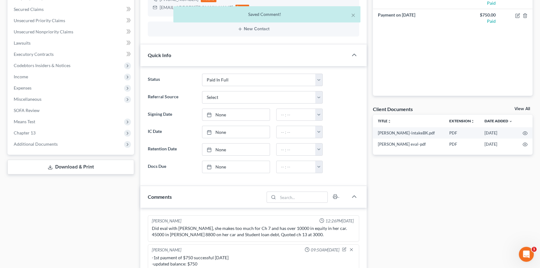
scroll to position [122, 0]
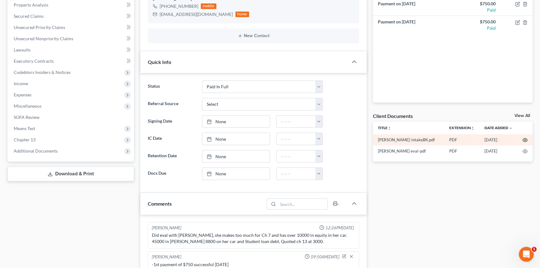
click at [526, 139] on circle "button" at bounding box center [525, 139] width 1 height 1
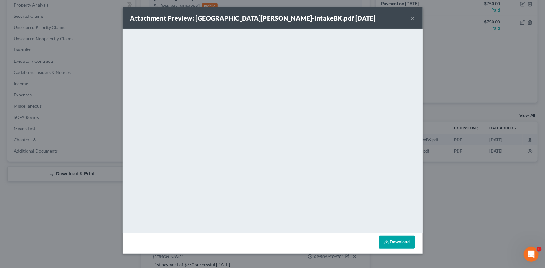
click at [412, 18] on button "×" at bounding box center [412, 17] width 4 height 7
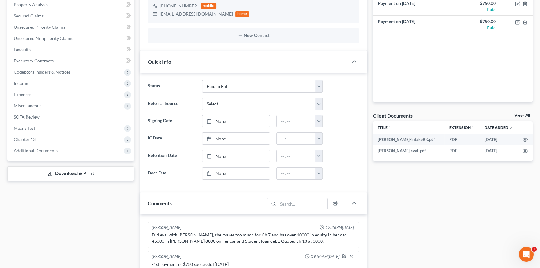
scroll to position [264, 0]
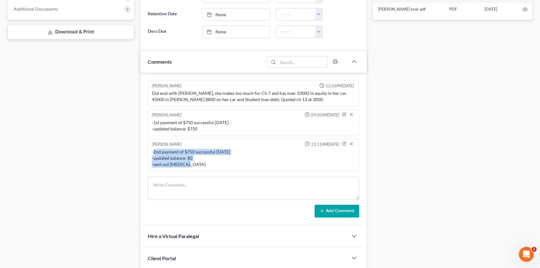
drag, startPoint x: 193, startPoint y: 162, endPoint x: 154, endPoint y: 151, distance: 40.4
click at [154, 151] on div "-2nd payment of $750 successful [DATE] ﻿-updated balance: $0 -sent out [MEDICAL…" at bounding box center [253, 158] width 203 height 19
drag, startPoint x: 190, startPoint y: 156, endPoint x: 152, endPoint y: 150, distance: 39.2
click at [152, 150] on div "-2nd payment of $750 successful [DATE] ﻿-updated balance: $0 -sent out [MEDICAL…" at bounding box center [253, 158] width 203 height 19
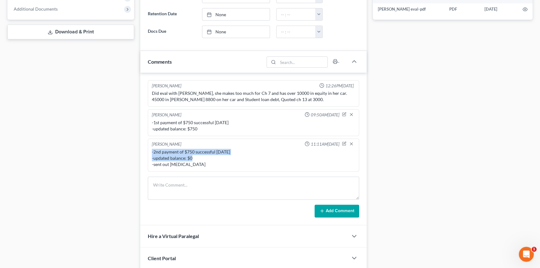
copy div "-2nd payment of $750 successful [DATE] ﻿-updated balance: $0"
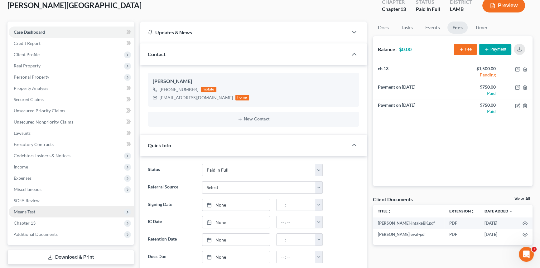
scroll to position [0, 0]
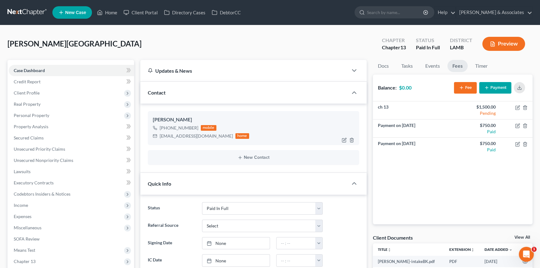
click at [178, 139] on div "[PERSON_NAME] [PHONE_NUMBER] mobile [EMAIL_ADDRESS][DOMAIN_NAME] home" at bounding box center [254, 128] width 212 height 34
click at [182, 134] on div "[EMAIL_ADDRESS][DOMAIN_NAME]" at bounding box center [196, 136] width 73 height 6
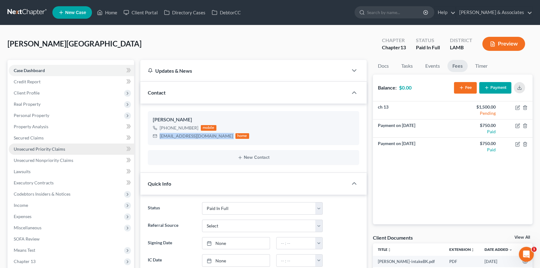
copy div "[EMAIL_ADDRESS][DOMAIN_NAME]"
click at [106, 14] on link "Home" at bounding box center [107, 12] width 27 height 11
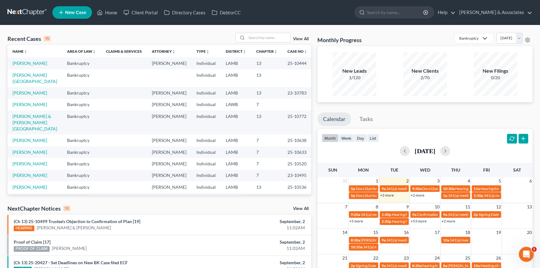
click at [303, 37] on link "View All" at bounding box center [301, 39] width 16 height 4
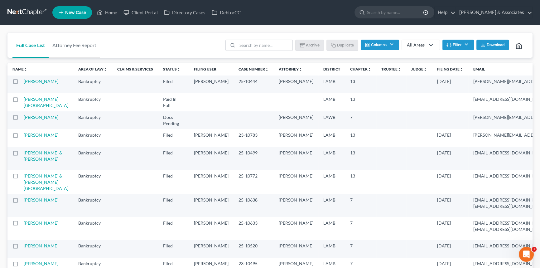
click at [437, 71] on link "Filing Date unfold_more expand_more expand_less" at bounding box center [450, 69] width 26 height 5
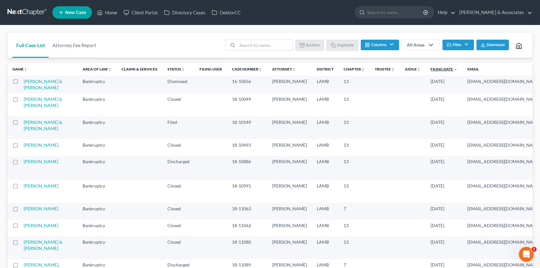
click at [431, 68] on link "Filing Date unfold_more expand_more expand_less" at bounding box center [444, 69] width 27 height 5
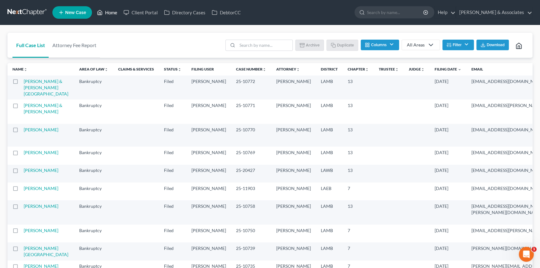
click at [109, 9] on link "Home" at bounding box center [107, 12] width 27 height 11
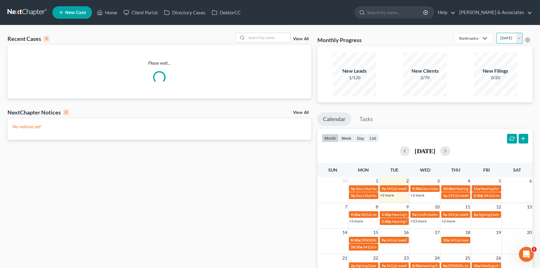
click at [497, 40] on select "[DATE] [DATE] [DATE] [DATE] [DATE] [DATE] [DATE] [DATE] [DATE] [DATE] [DATE] [D…" at bounding box center [510, 38] width 26 height 11
click at [497, 33] on select "[DATE] [DATE] [DATE] [DATE] [DATE] [DATE] [DATE] [DATE] [DATE] [DATE] [DATE] [D…" at bounding box center [510, 38] width 26 height 11
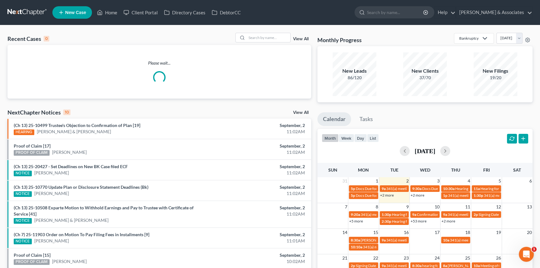
click at [493, 45] on div "Monthly Progress Bankruptcy Bankruptcy Business Formation and Planning Collecti…" at bounding box center [425, 39] width 215 height 13
click at [497, 39] on select "[DATE] [DATE] [DATE] [DATE] [DATE] [DATE] [DATE] [DATE] [DATE] [DATE] [DATE] [D…" at bounding box center [510, 38] width 26 height 11
select select "0"
click at [497, 33] on select "[DATE] [DATE] [DATE] [DATE] [DATE] [DATE] [DATE] [DATE] [DATE] [DATE] [DATE] [D…" at bounding box center [510, 38] width 26 height 11
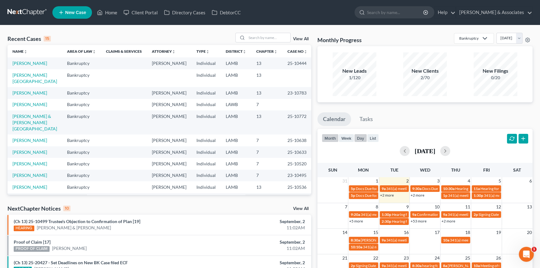
click at [364, 141] on button "day" at bounding box center [360, 138] width 13 height 8
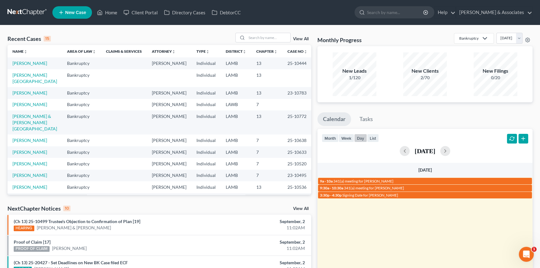
click at [465, 155] on div "[DATE]" at bounding box center [425, 151] width 207 height 10
click at [451, 148] on button "button" at bounding box center [446, 151] width 10 height 10
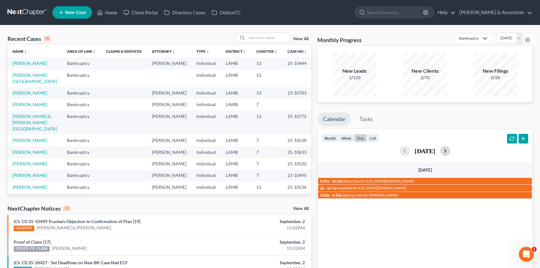
click at [451, 148] on button "button" at bounding box center [446, 151] width 10 height 10
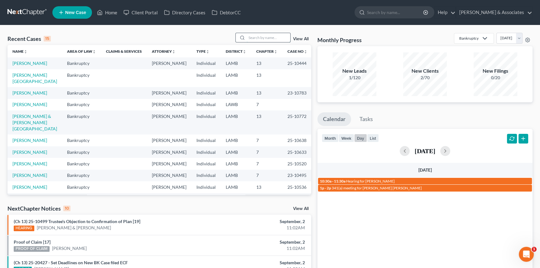
click at [265, 36] on input "search" at bounding box center [269, 37] width 44 height 9
type input "burns"
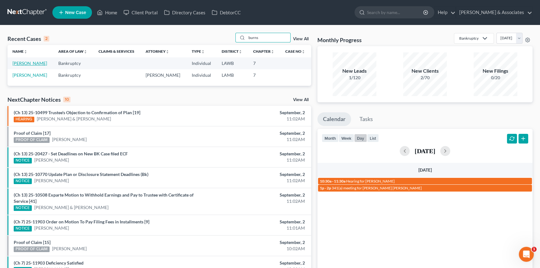
click at [27, 63] on link "[PERSON_NAME]" at bounding box center [29, 63] width 35 height 5
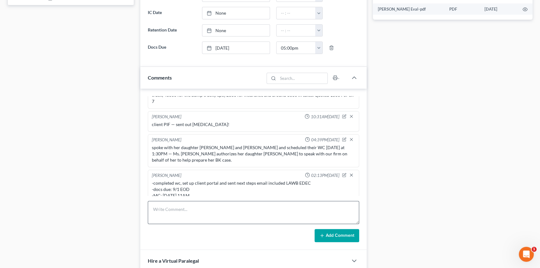
scroll to position [314, 0]
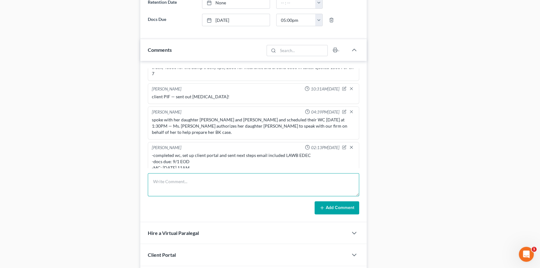
click at [173, 182] on textarea at bounding box center [254, 184] width 212 height 23
type textarea "had to reschedule, pushed everything to [DATE]"
click at [351, 207] on button "Add Comment" at bounding box center [337, 207] width 45 height 13
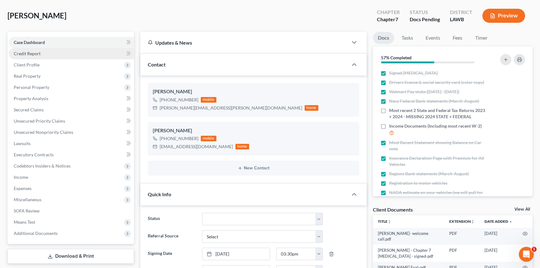
scroll to position [0, 0]
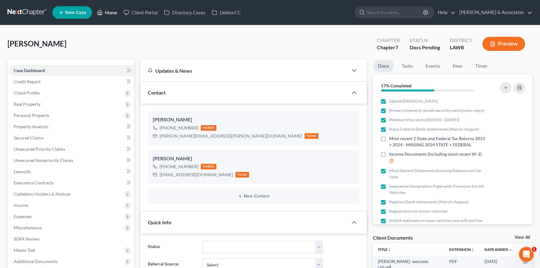
click at [98, 11] on icon at bounding box center [100, 12] width 4 height 5
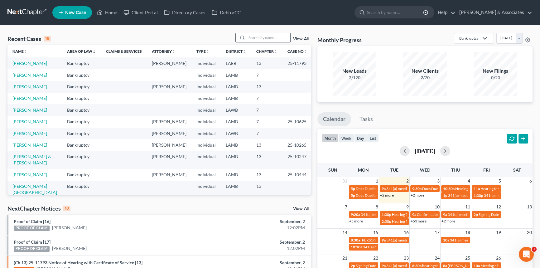
click at [249, 35] on input "search" at bounding box center [269, 37] width 44 height 9
type input "braxter"
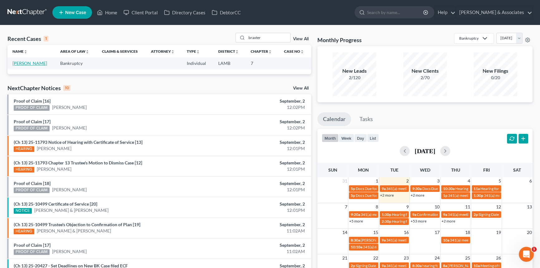
click at [30, 63] on link "[PERSON_NAME]" at bounding box center [29, 63] width 35 height 5
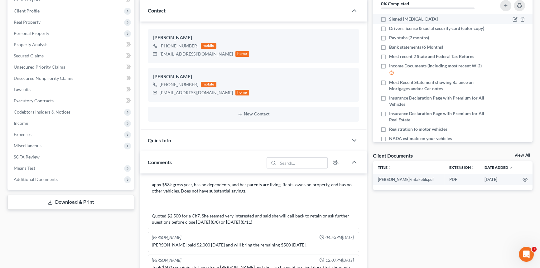
scroll to position [28, 0]
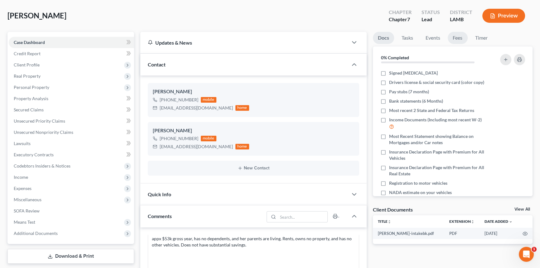
click at [452, 38] on link "Fees" at bounding box center [458, 38] width 20 height 12
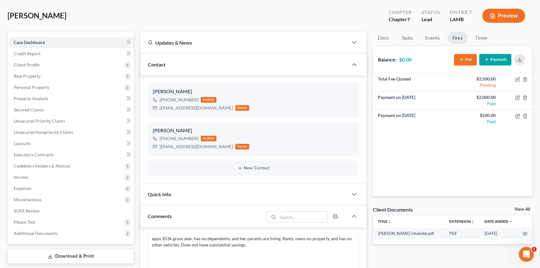
click at [232, 195] on div "Quick Info" at bounding box center [244, 194] width 208 height 22
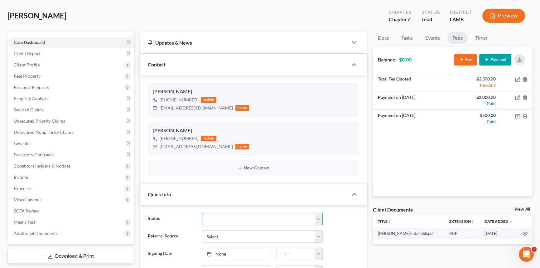
click at [237, 216] on select "Amended Plan Needed Awaiting Income Closed Confirmed Discharged Dismissed Docs …" at bounding box center [262, 219] width 121 height 12
click at [202, 213] on select "Amended Plan Needed Awaiting Income Closed Confirmed Discharged Dismissed Docs …" at bounding box center [262, 219] width 121 height 12
select select "12"
click at [193, 105] on div "[EMAIL_ADDRESS][DOMAIN_NAME]" at bounding box center [196, 108] width 73 height 6
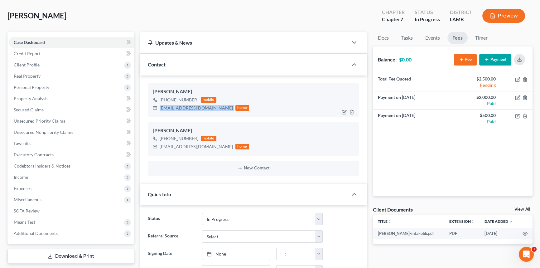
click at [193, 105] on div "[EMAIL_ADDRESS][DOMAIN_NAME]" at bounding box center [196, 108] width 73 height 6
copy div "[EMAIL_ADDRESS][DOMAIN_NAME]"
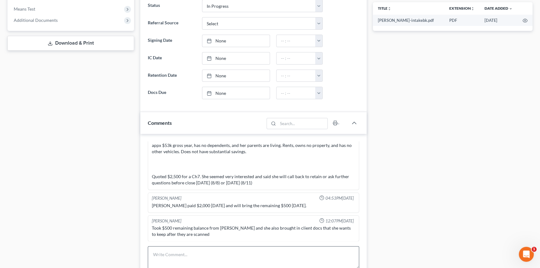
scroll to position [284, 0]
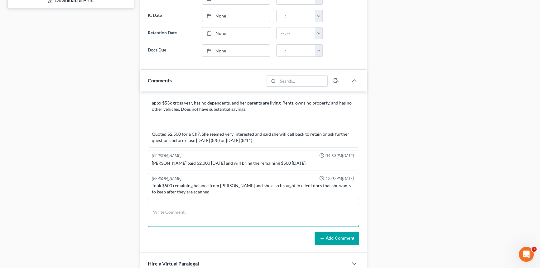
drag, startPoint x: 222, startPoint y: 217, endPoint x: 221, endPoint y: 213, distance: 4.2
click at [222, 217] on textarea at bounding box center [254, 215] width 212 height 23
click at [310, 216] on textarea "sent out [MEDICAL_DATA]" at bounding box center [254, 215] width 212 height 23
click at [310, 215] on textarea "sent out [MEDICAL_DATA]" at bounding box center [254, 215] width 212 height 23
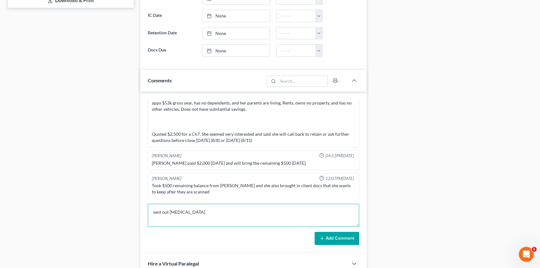
click at [310, 215] on textarea "sent out [MEDICAL_DATA]" at bounding box center [254, 215] width 212 height 23
type textarea "sent out [MEDICAL_DATA]"
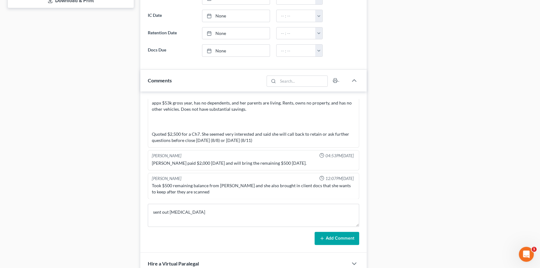
click at [354, 239] on button "Add Comment" at bounding box center [337, 238] width 45 height 13
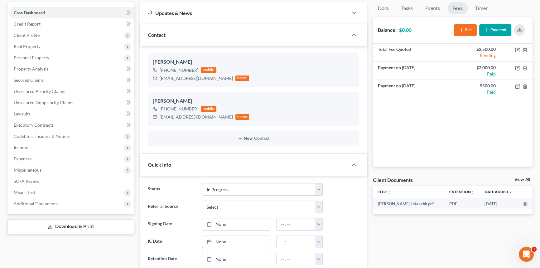
scroll to position [0, 0]
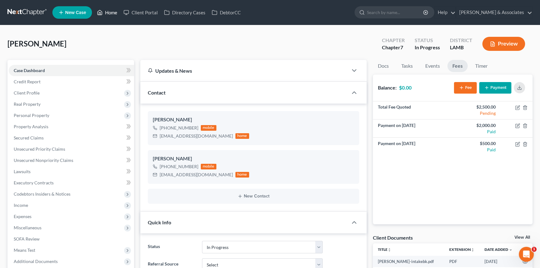
click at [104, 9] on link "Home" at bounding box center [107, 12] width 27 height 11
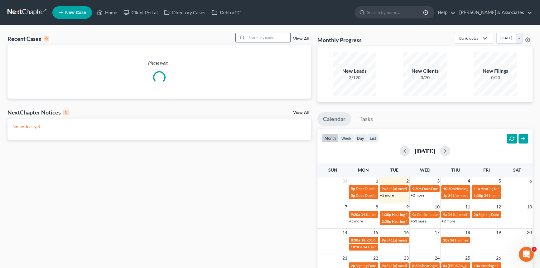
click at [271, 35] on input "search" at bounding box center [269, 37] width 44 height 9
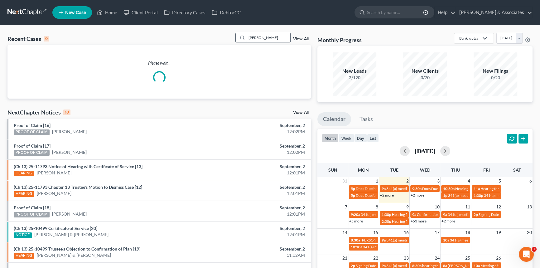
type input "[PERSON_NAME]"
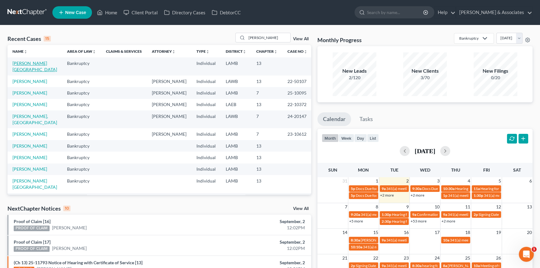
click at [23, 65] on link "[PERSON_NAME][GEOGRAPHIC_DATA]" at bounding box center [34, 67] width 45 height 12
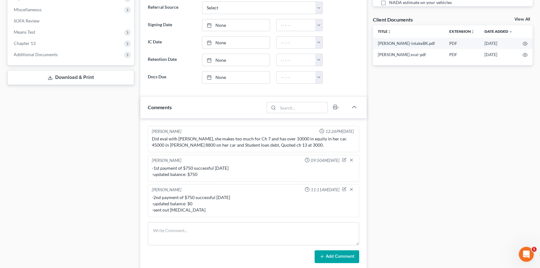
scroll to position [227, 0]
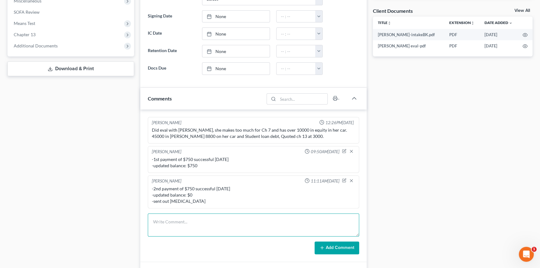
click at [172, 222] on textarea at bounding box center [254, 224] width 212 height 23
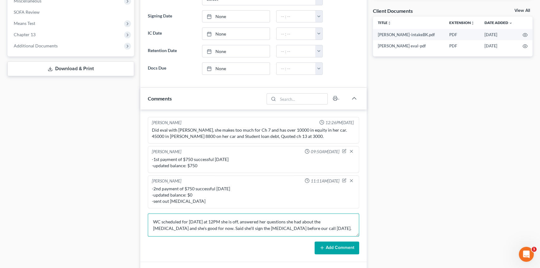
type textarea "WC scheduled for [DATE] at 12PM she is off, answered her questions she had abou…"
click at [330, 247] on button "Add Comment" at bounding box center [337, 248] width 45 height 13
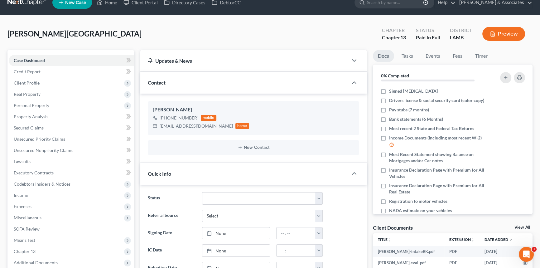
scroll to position [0, 0]
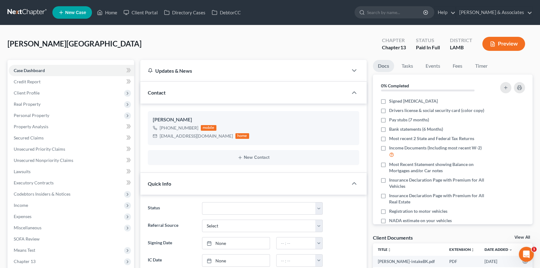
click at [99, 20] on ul "New Case Home Client Portal Directory Cases DebtorCC - No Result - See all resu…" at bounding box center [292, 12] width 481 height 16
click at [112, 7] on link "Home" at bounding box center [107, 12] width 27 height 11
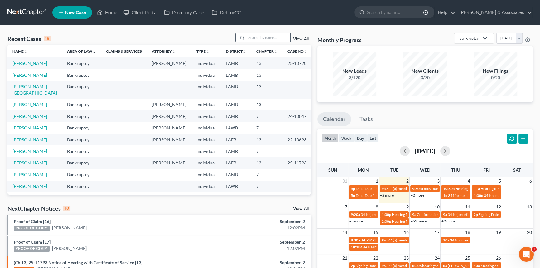
click at [266, 35] on input "search" at bounding box center [269, 37] width 44 height 9
type input "s"
type input "alyssa"
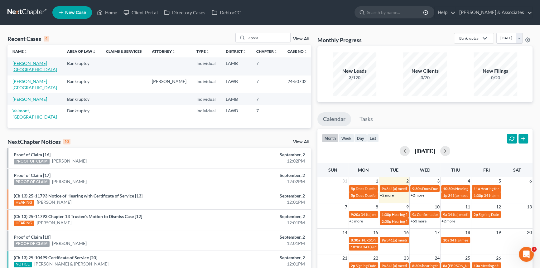
click at [32, 63] on link "[PERSON_NAME][GEOGRAPHIC_DATA]" at bounding box center [34, 67] width 45 height 12
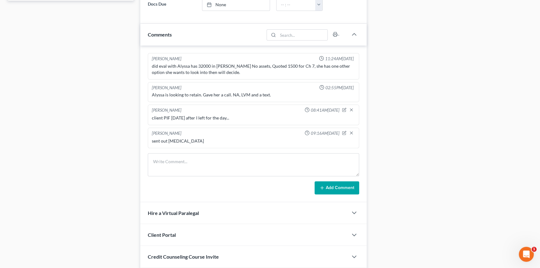
scroll to position [335, 0]
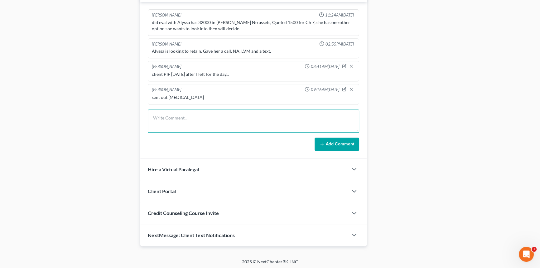
click at [204, 125] on textarea at bounding box center [254, 121] width 212 height 23
paste textarea "﻿spoke with her and scheduled WC [DATE] at 3PM"
type textarea "﻿spoke with her and scheduled WC [DATE] at 3PM"
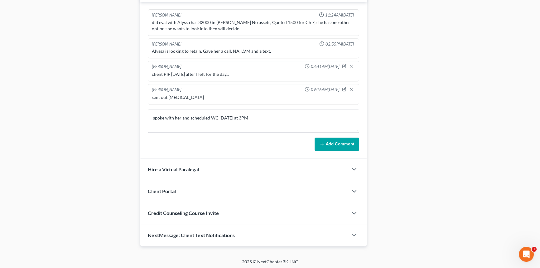
click at [338, 139] on button "Add Comment" at bounding box center [337, 144] width 45 height 13
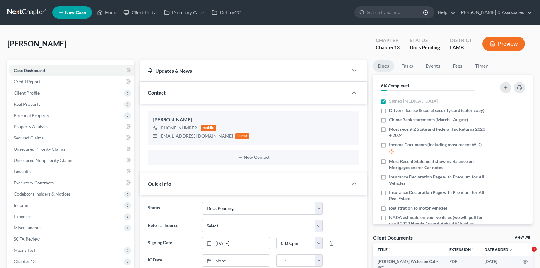
select select "6"
click at [107, 8] on link "Home" at bounding box center [107, 12] width 27 height 11
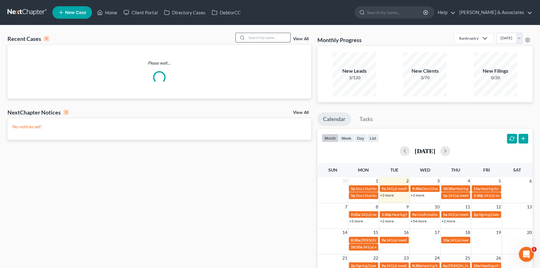
click at [267, 33] on input "search" at bounding box center [269, 37] width 44 height 9
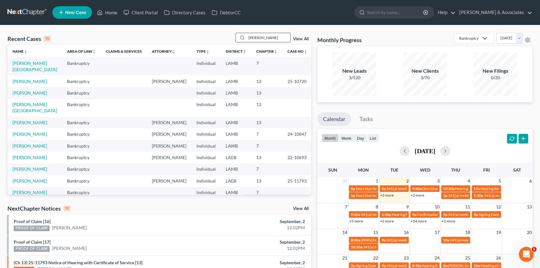
type input "stelly"
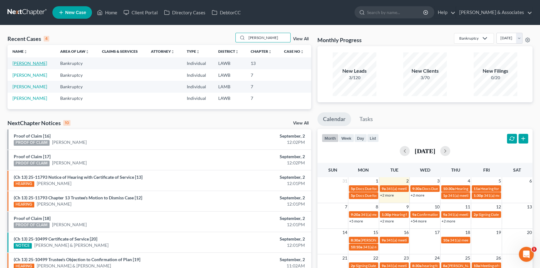
click at [31, 64] on link "Stelly, Brittney" at bounding box center [29, 63] width 35 height 5
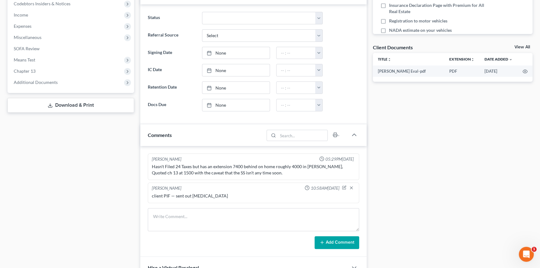
scroll to position [255, 0]
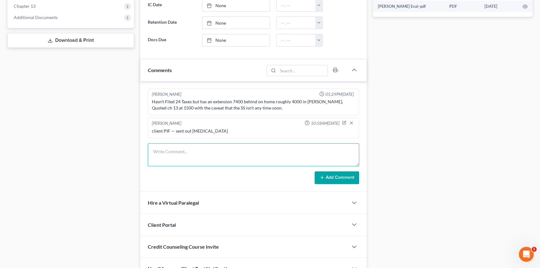
click at [190, 151] on textarea at bounding box center [254, 154] width 212 height 23
paste textarea "﻿she called back, scheduled WC for tomorrow at 11:30"
type textarea "﻿she called back, scheduled WC for tomorrow at 11:30"
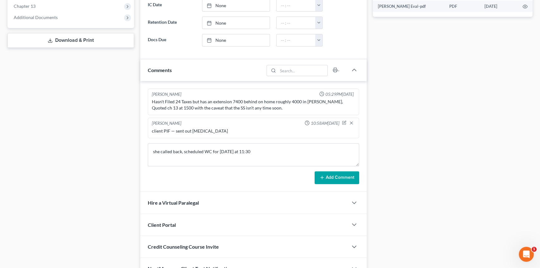
click at [324, 169] on form "﻿she called back, scheduled WC for tomorrow at 11:30 Add Comment" at bounding box center [254, 163] width 212 height 41
click at [325, 176] on icon at bounding box center [322, 177] width 5 height 5
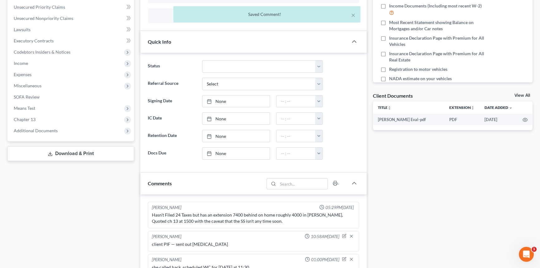
scroll to position [142, 0]
